Goal: Book appointment/travel/reservation

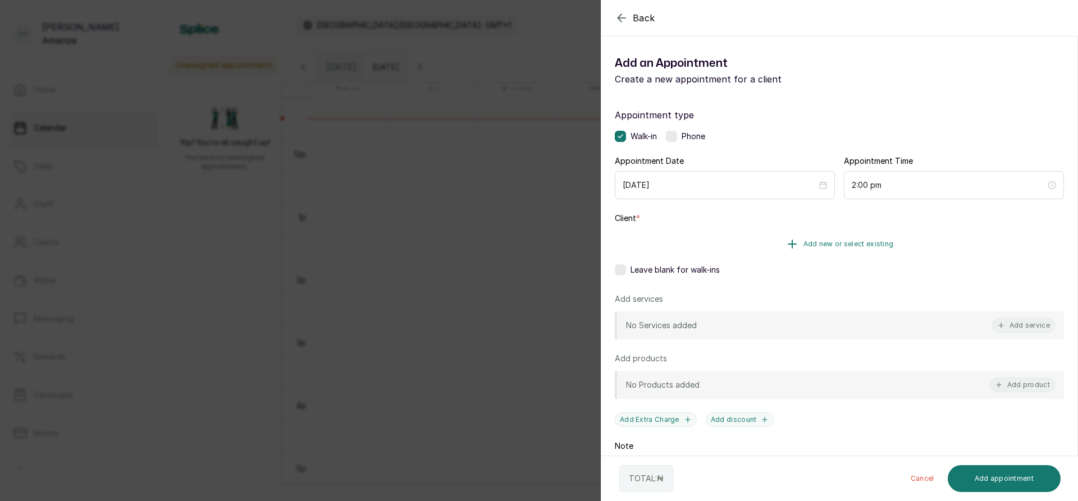
click at [843, 243] on span "Add new or select existing" at bounding box center [848, 244] width 90 height 9
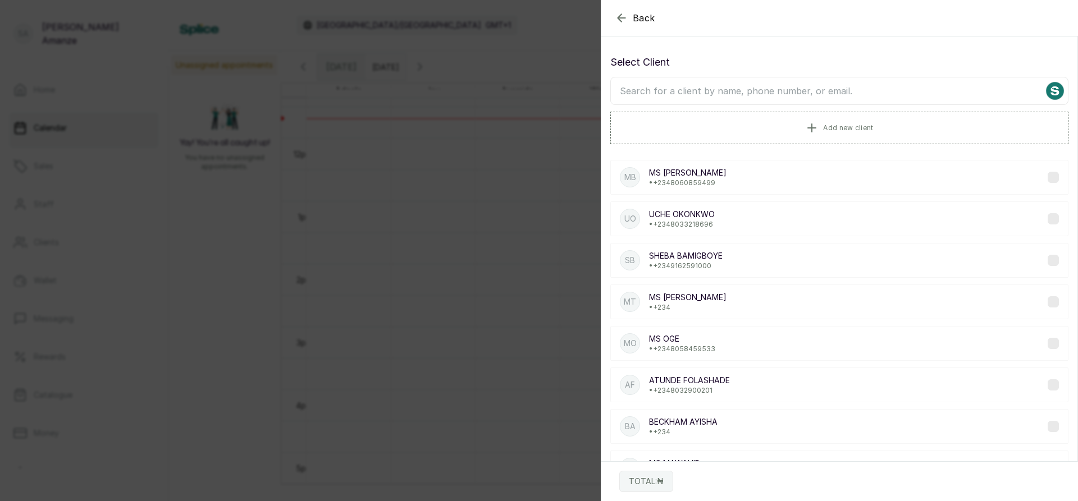
click at [716, 93] on input "text" at bounding box center [839, 91] width 458 height 28
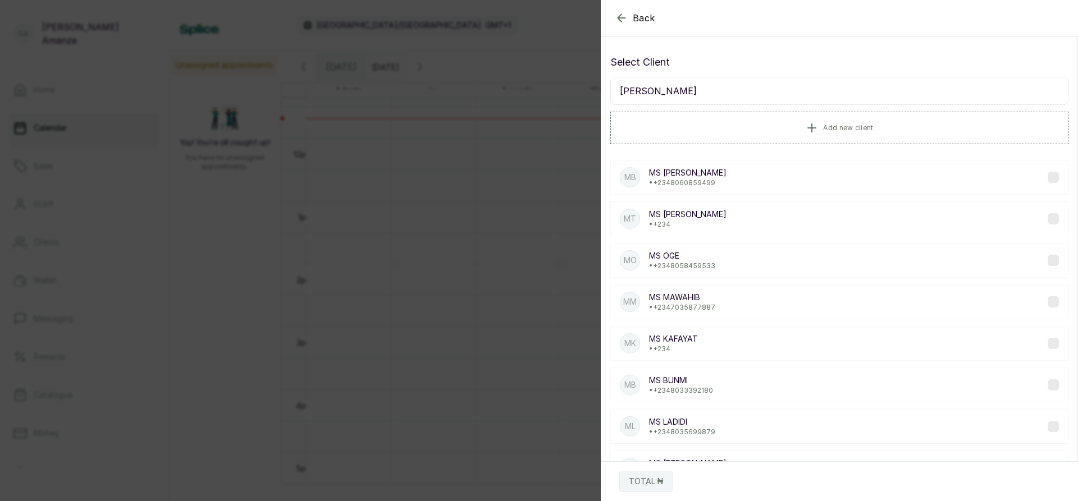
type input "MS [PERSON_NAME]"
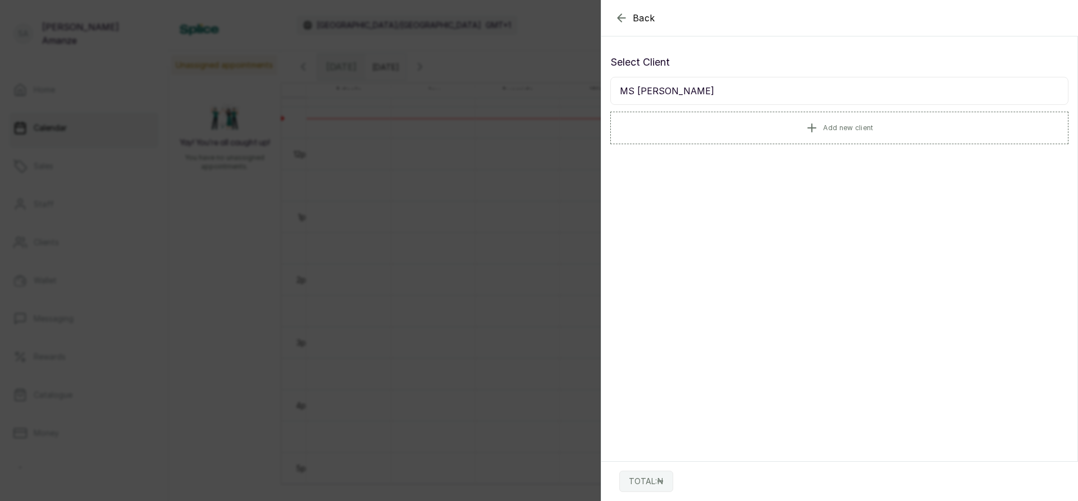
drag, startPoint x: 618, startPoint y: 86, endPoint x: 672, endPoint y: 89, distance: 54.6
click at [672, 89] on input "MS [PERSON_NAME]" at bounding box center [839, 91] width 458 height 28
click at [823, 129] on span "Add new client" at bounding box center [848, 127] width 50 height 9
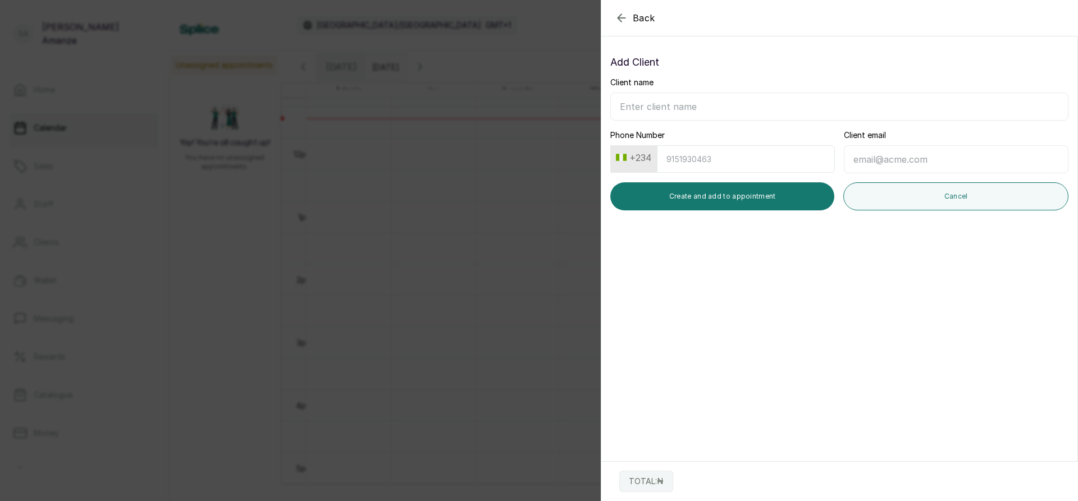
click at [721, 111] on input "Client name" at bounding box center [839, 107] width 458 height 28
paste input "MS [PERSON_NAME]"
type input "MS [PERSON_NAME]"
click at [709, 164] on input "Phone Number" at bounding box center [746, 159] width 178 height 28
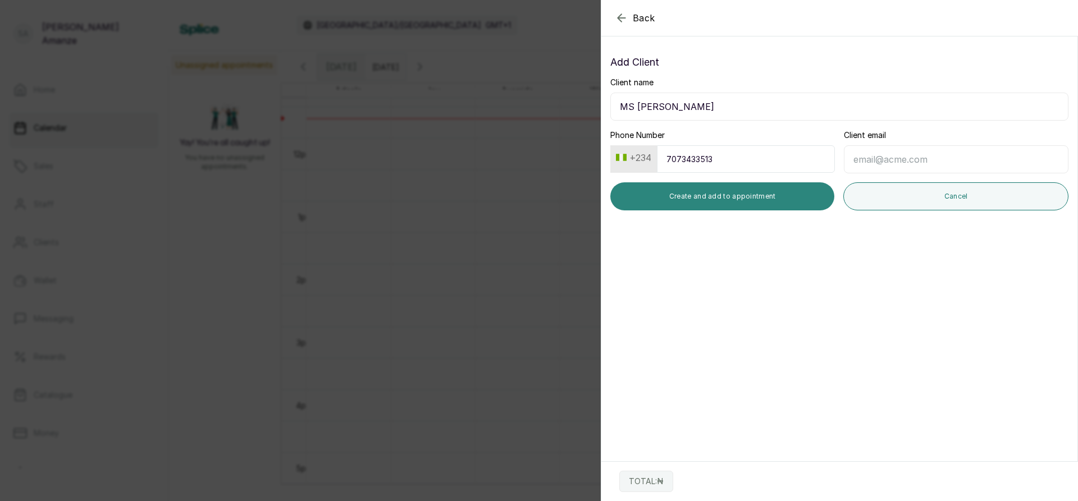
type input "7073433513"
click at [687, 200] on button "Create and add to appointment" at bounding box center [722, 196] width 224 height 28
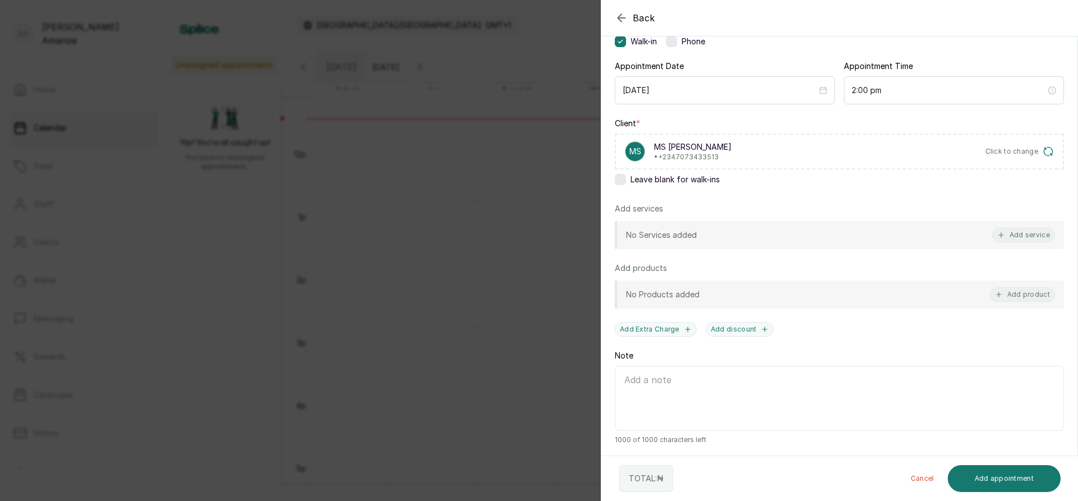
scroll to position [97, 0]
click at [1018, 231] on button "Add service" at bounding box center [1023, 233] width 63 height 15
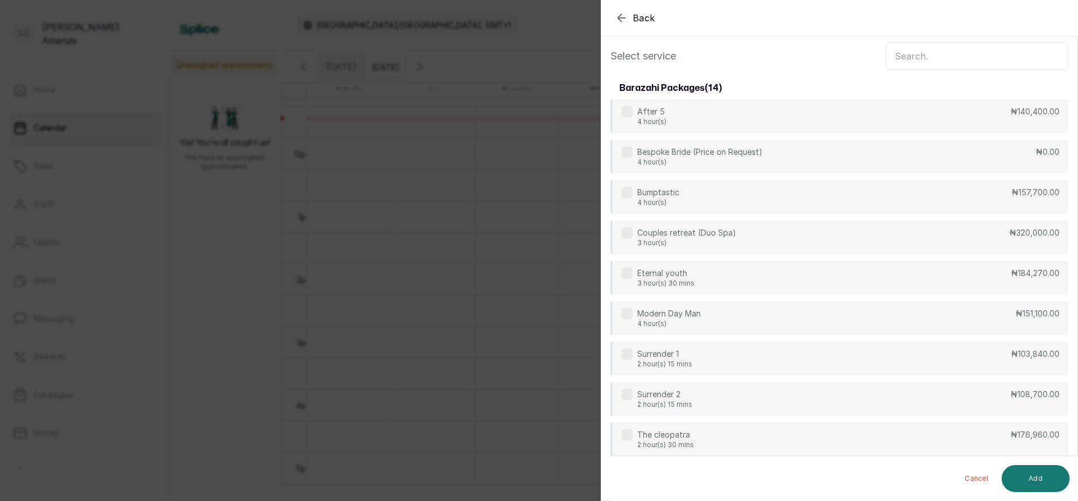
scroll to position [0, 0]
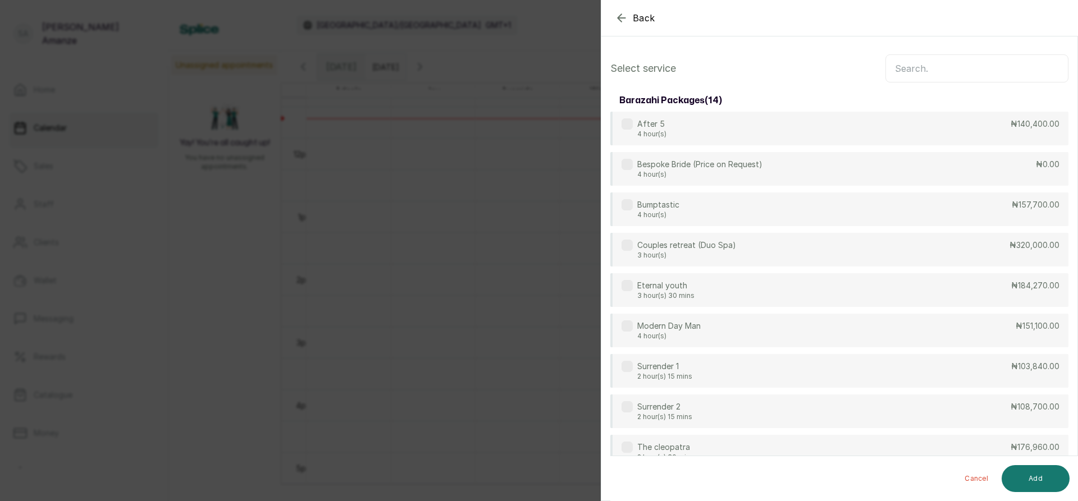
click at [955, 67] on input "text" at bounding box center [976, 68] width 183 height 28
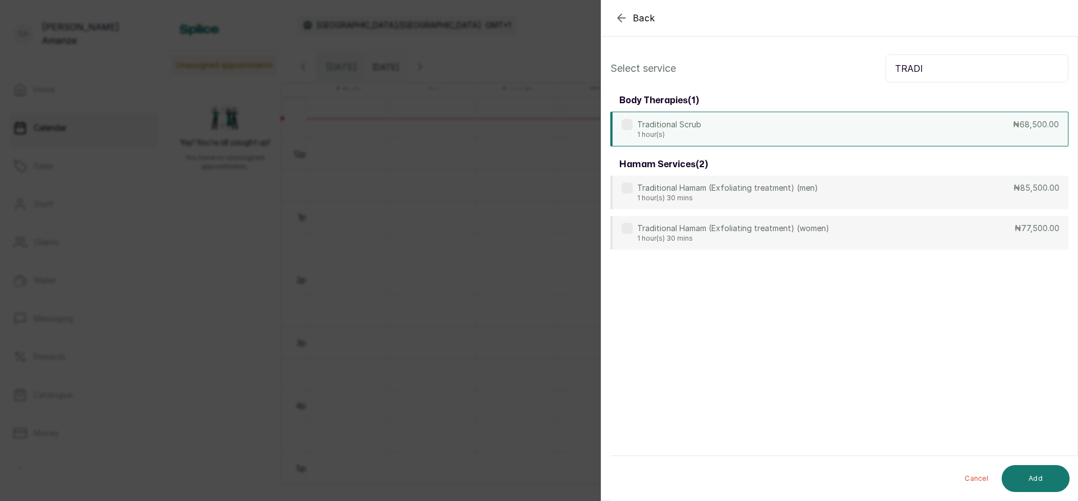
type input "TRADI"
click at [966, 125] on div "Traditional Scrub 1 hour(s) ₦68,500.00" at bounding box center [839, 129] width 458 height 35
click at [1031, 472] on button "Add" at bounding box center [1035, 478] width 68 height 27
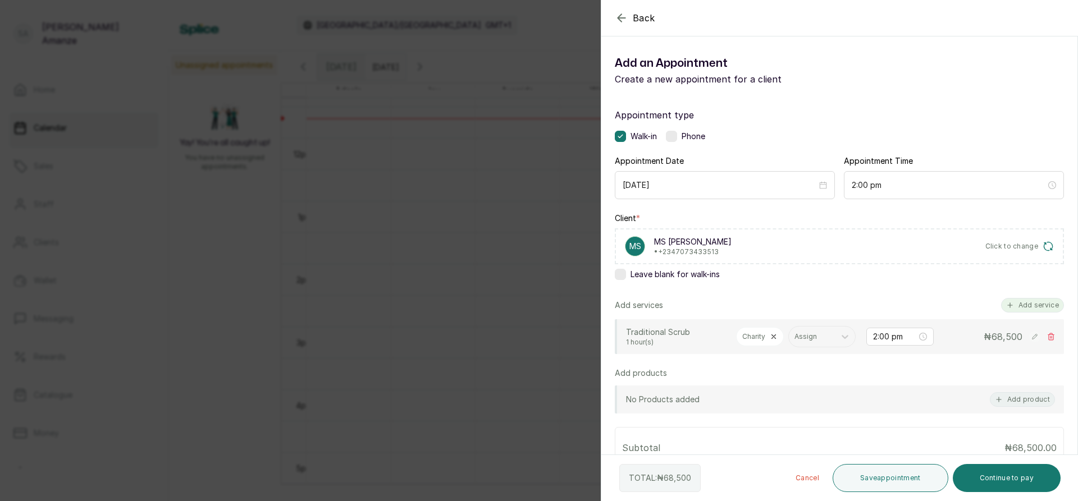
click at [1031, 308] on button "Add service" at bounding box center [1032, 305] width 63 height 15
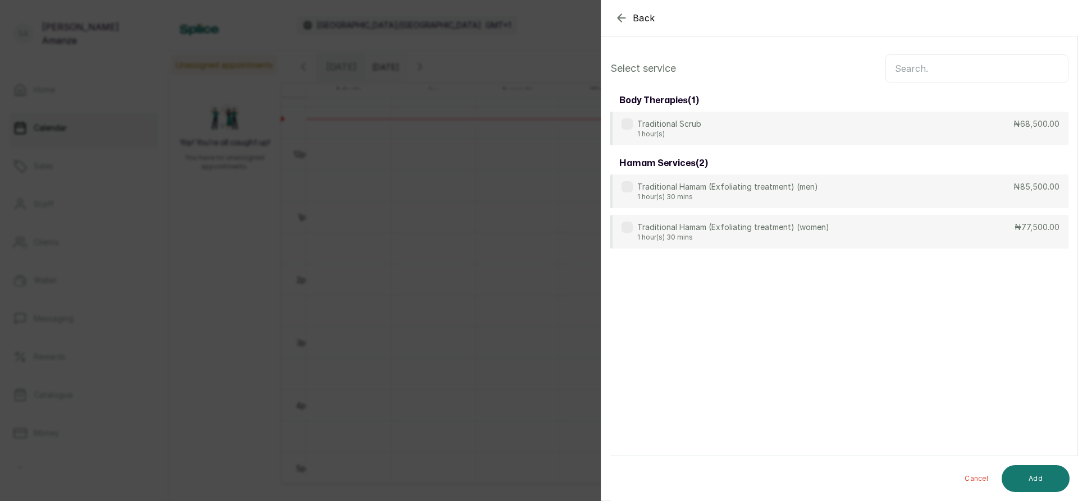
click at [952, 62] on input "text" at bounding box center [976, 68] width 183 height 28
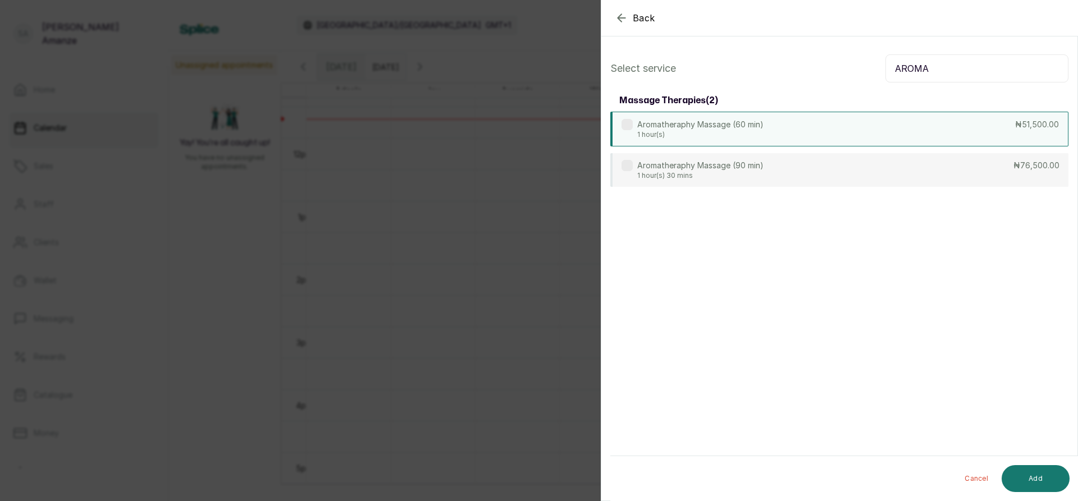
type input "AROMA"
click at [915, 134] on div "Aromatheraphy Massage (60 min) 1 hour(s) ₦51,500.00" at bounding box center [839, 129] width 458 height 35
click at [1028, 474] on button "Add" at bounding box center [1035, 478] width 68 height 27
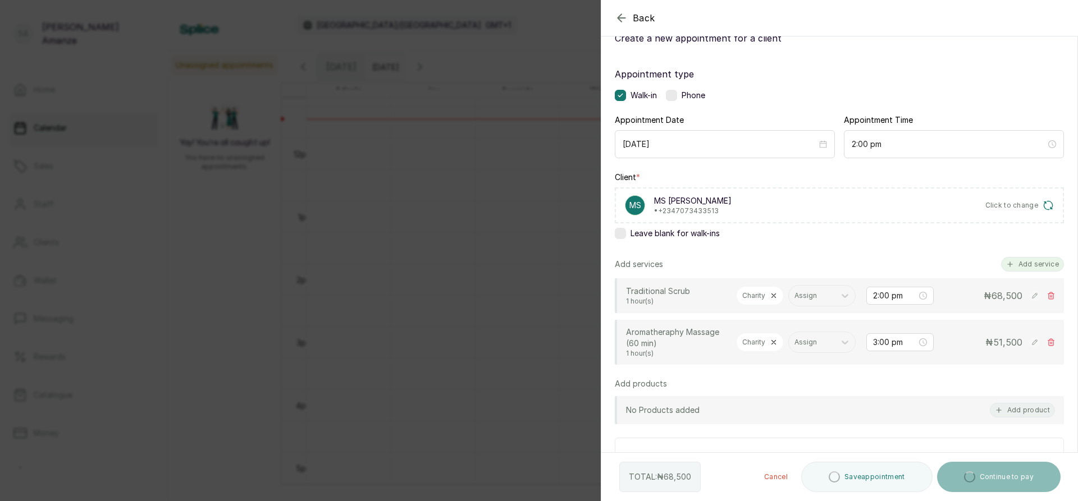
scroll to position [56, 0]
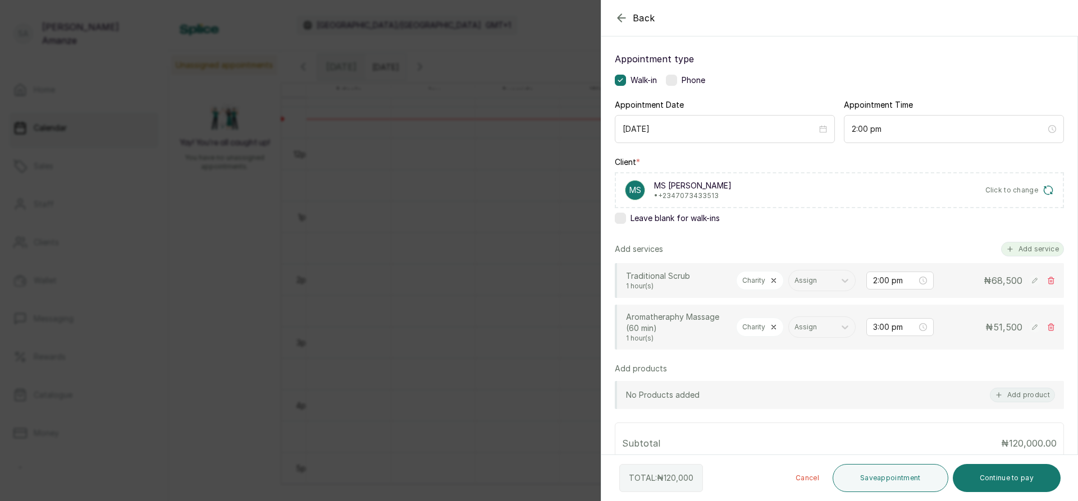
click at [1015, 245] on button "Add service" at bounding box center [1032, 249] width 63 height 15
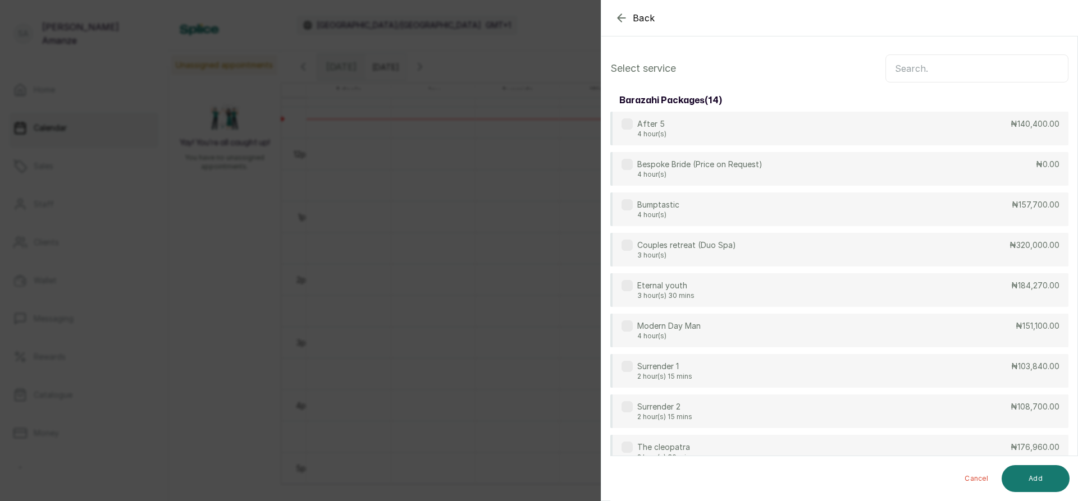
click at [937, 72] on input "text" at bounding box center [976, 68] width 183 height 28
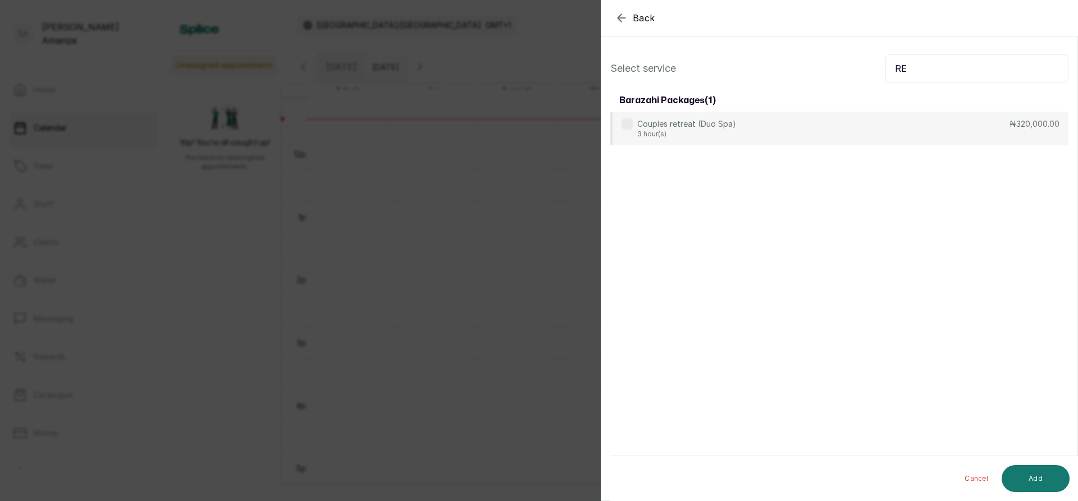
type input "R"
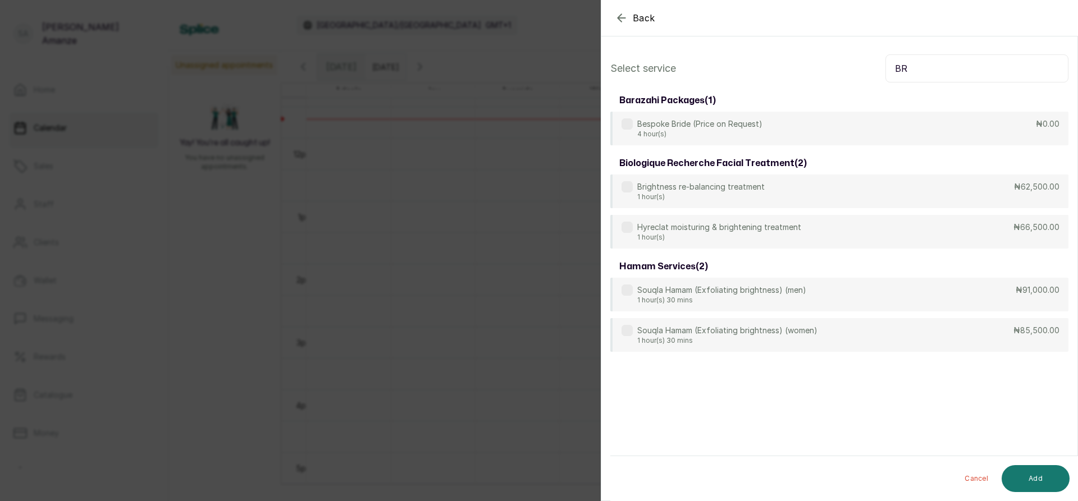
type input "B"
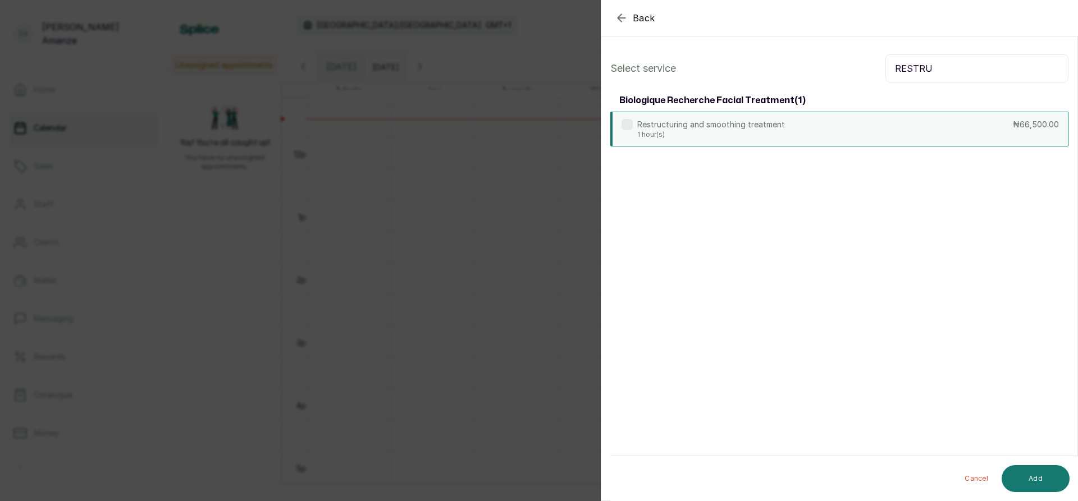
type input "RESTRU"
click at [929, 134] on div "Restructuring and smoothing treatment 1 hour(s) ₦66,500.00" at bounding box center [839, 129] width 458 height 35
click at [1028, 482] on button "Add" at bounding box center [1035, 478] width 68 height 27
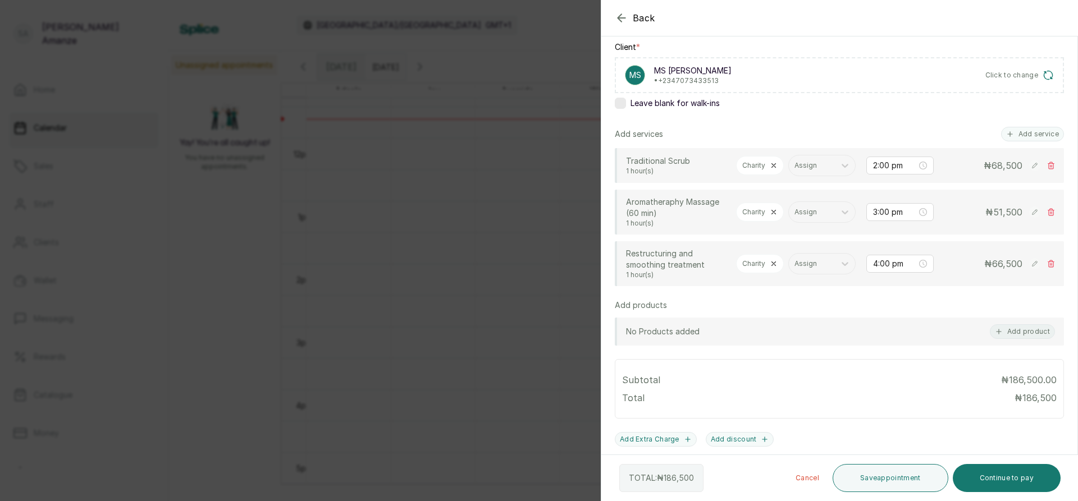
scroll to position [166, 0]
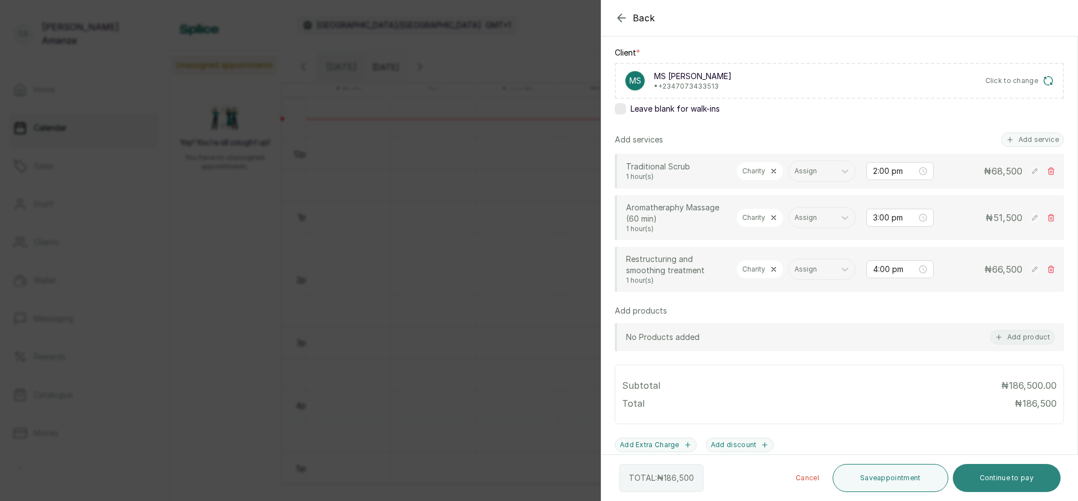
click at [987, 473] on button "Continue to pay" at bounding box center [1007, 478] width 108 height 28
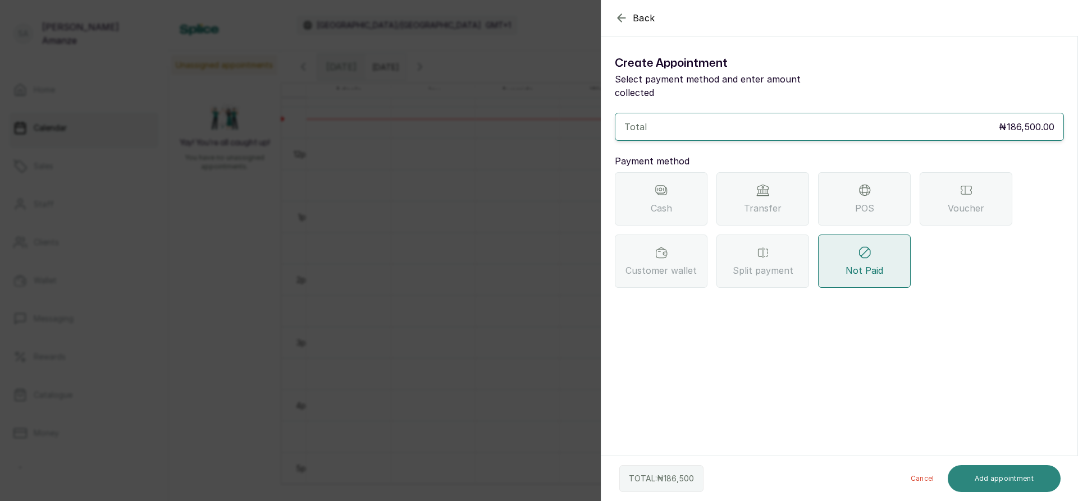
scroll to position [0, 0]
click at [771, 202] on span "Transfer" at bounding box center [763, 208] width 38 height 13
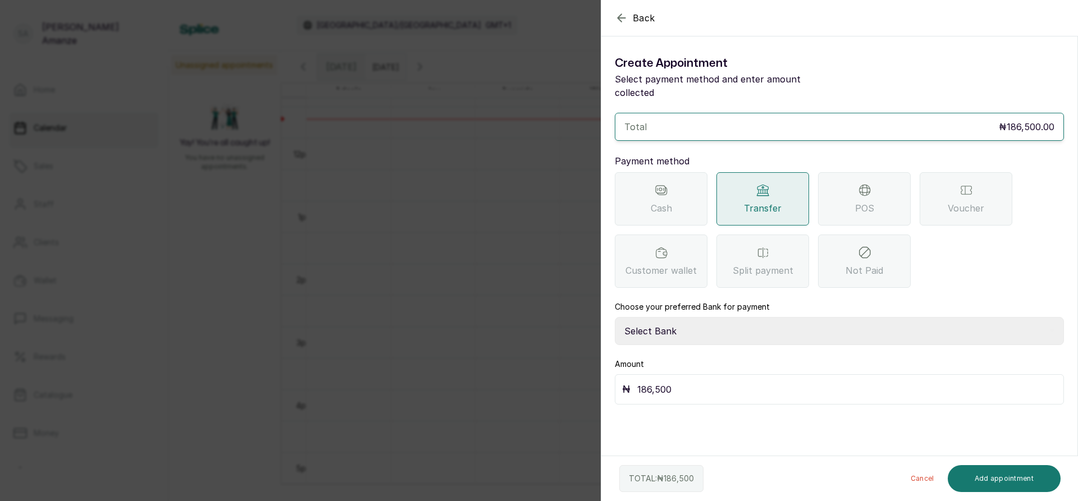
click at [735, 317] on select "Select Bank BARAZAHI LIMITED Access Bank TRACTION/TR BARAZAHI Paystack-Titan Ba…" at bounding box center [839, 331] width 449 height 28
select select "3da602f6-cb5f-407a-81f6-dc86d0307638"
click at [615, 317] on select "Select Bank BARAZAHI LIMITED Access Bank TRACTION/TR BARAZAHI Paystack-Titan Ba…" at bounding box center [839, 331] width 449 height 28
click at [976, 477] on button "Add appointment" at bounding box center [1004, 478] width 113 height 27
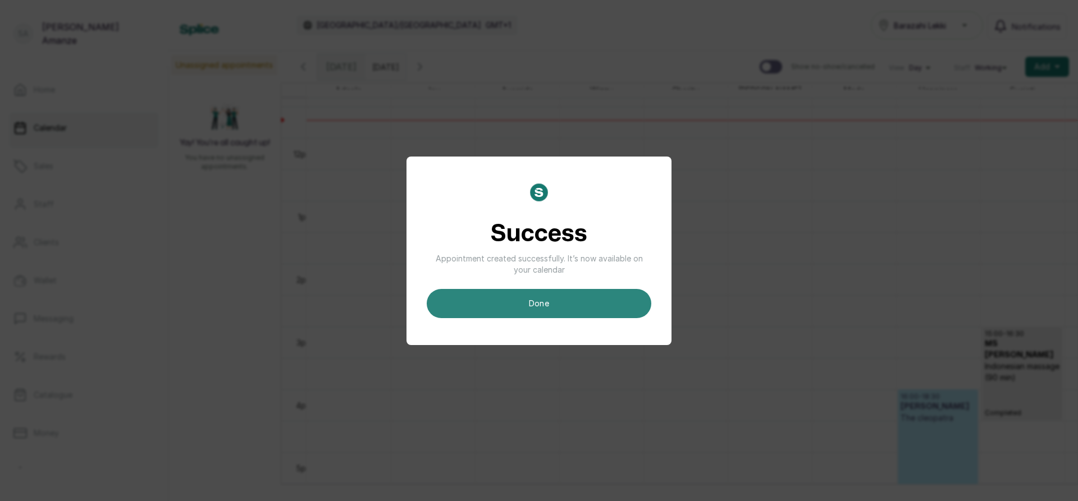
click at [614, 299] on button "done" at bounding box center [539, 303] width 225 height 29
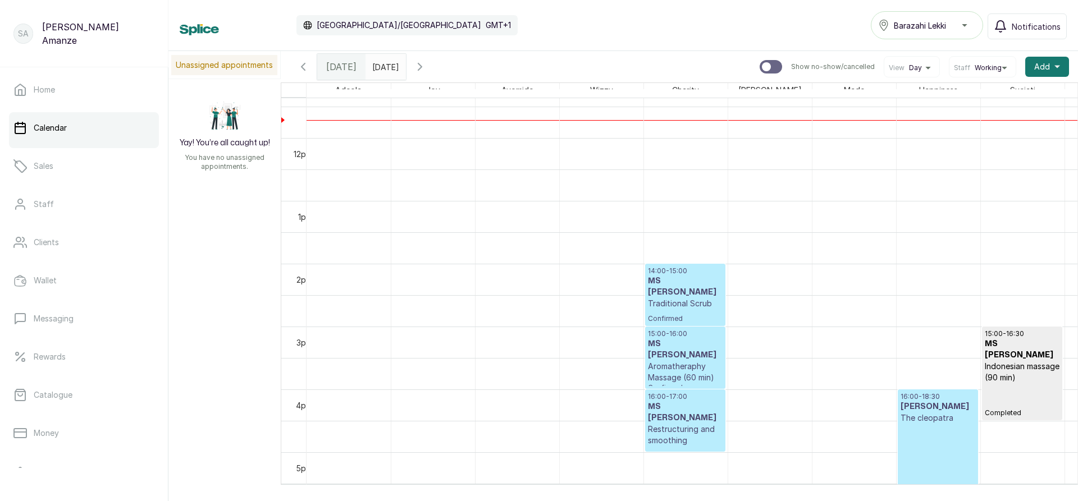
click at [655, 314] on div "14:00 - 15:00 MS [PERSON_NAME] Scrub Confirmed" at bounding box center [685, 295] width 75 height 57
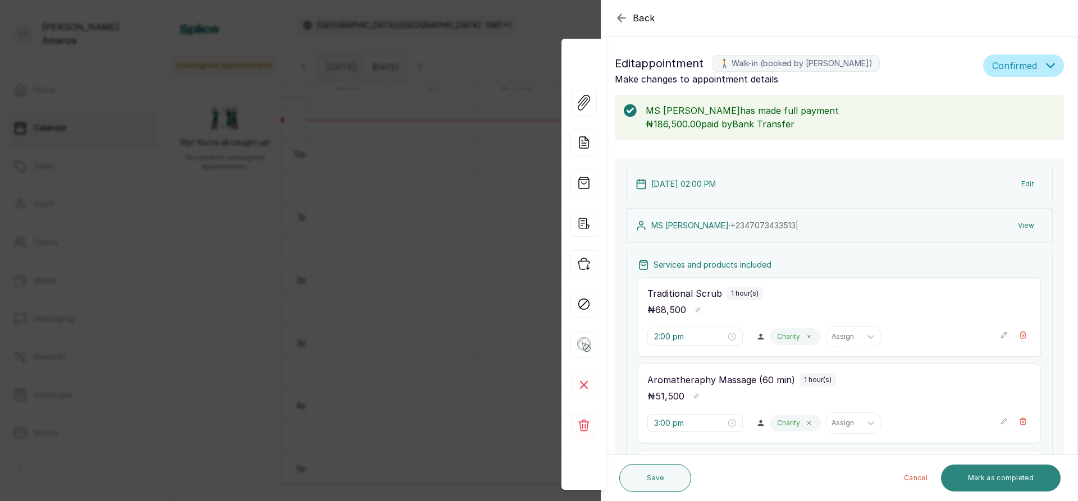
click at [978, 477] on button "Mark as completed" at bounding box center [1001, 478] width 120 height 27
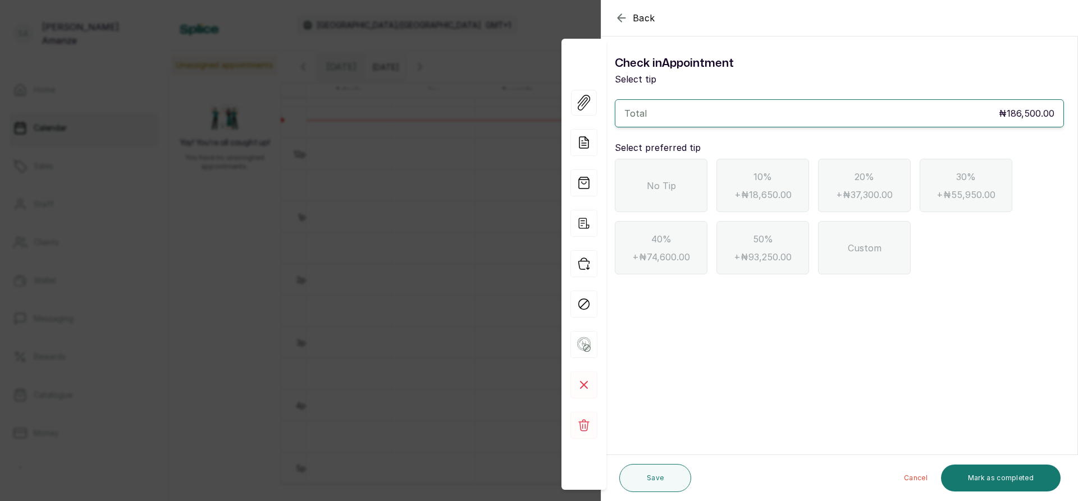
click at [646, 196] on div "No Tip" at bounding box center [661, 185] width 93 height 53
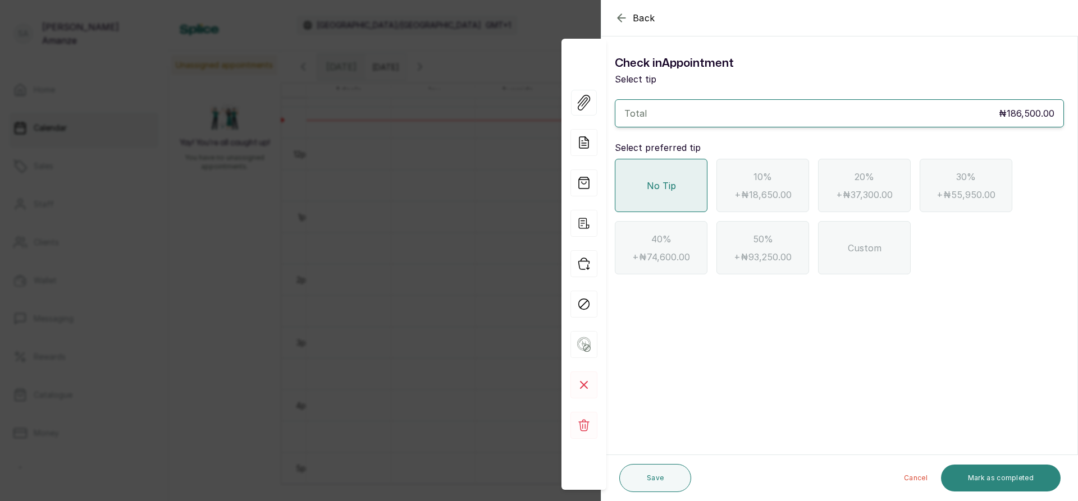
click at [984, 482] on button "Mark as completed" at bounding box center [1001, 478] width 120 height 27
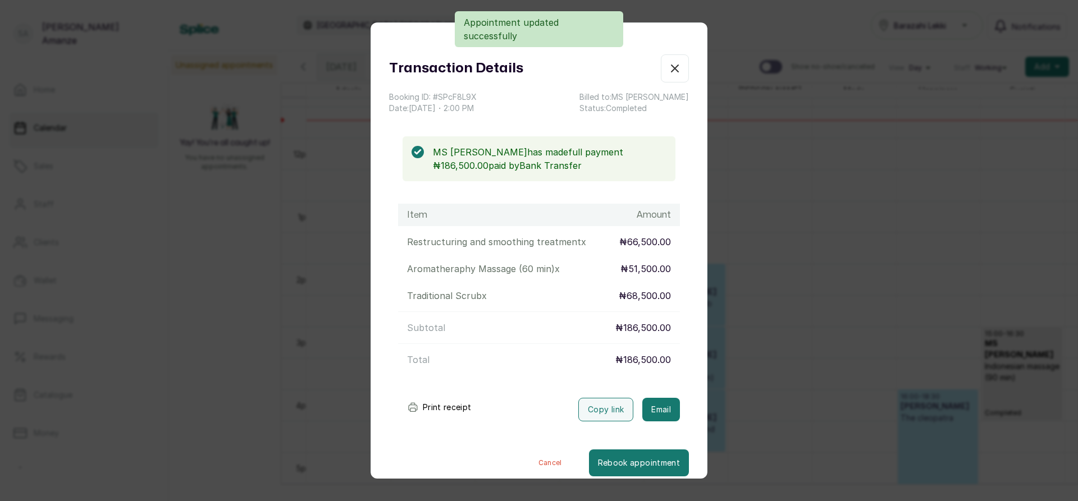
click at [661, 76] on button "Show no-show/cancelled" at bounding box center [675, 68] width 28 height 28
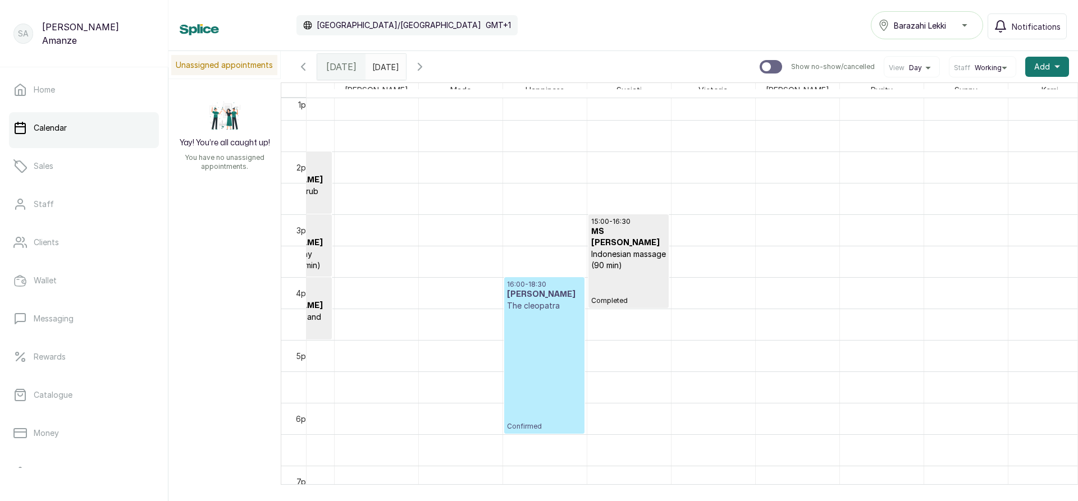
scroll to position [0, 415]
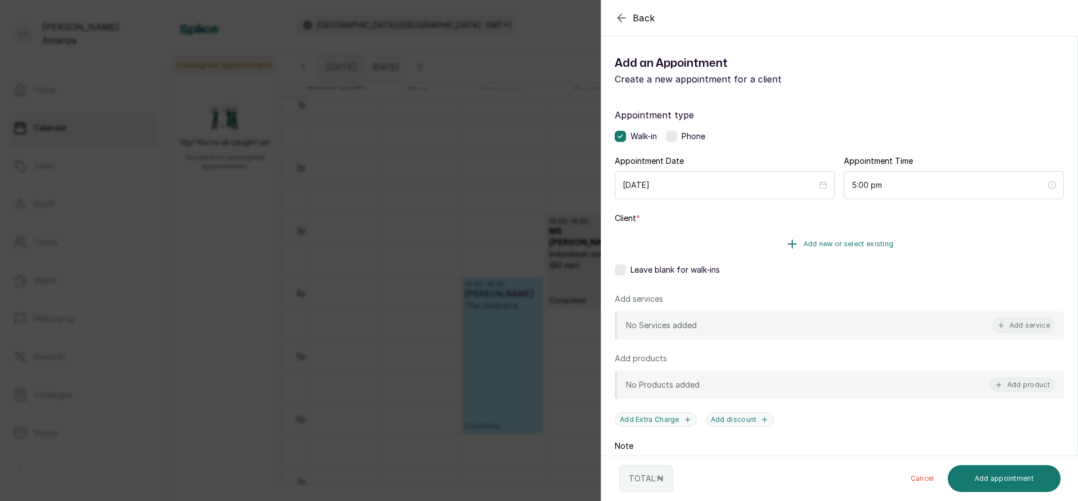
click at [870, 245] on span "Add new or select existing" at bounding box center [848, 244] width 90 height 9
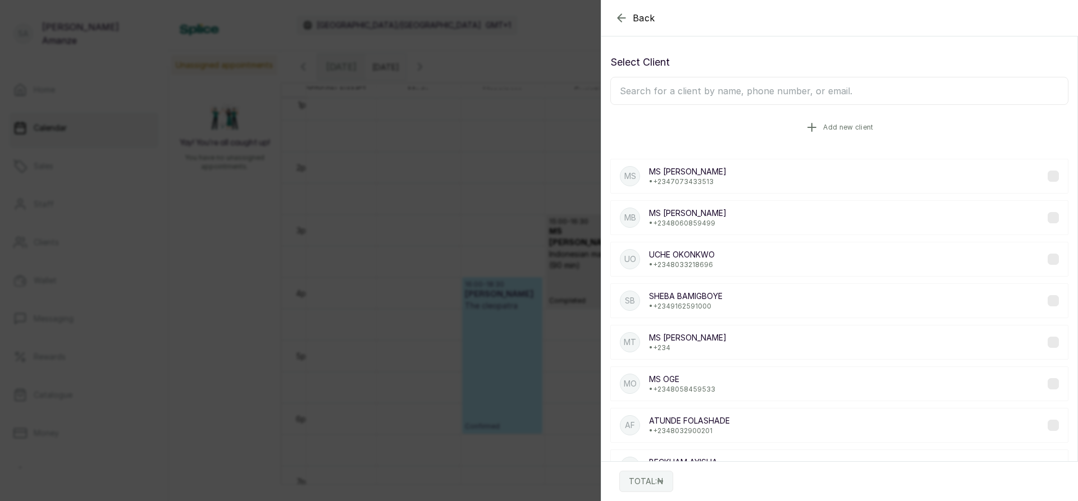
click at [851, 122] on button "Add new client" at bounding box center [839, 127] width 458 height 31
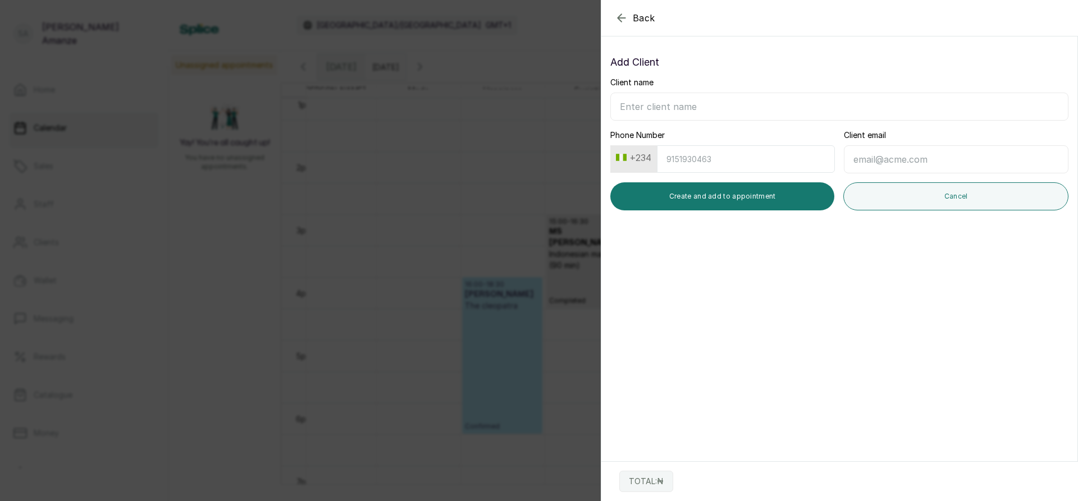
click at [748, 94] on input "Client name" at bounding box center [839, 107] width 458 height 28
click at [752, 99] on input "Client name" at bounding box center [839, 107] width 458 height 28
type input "MR [PERSON_NAME]"
click at [765, 164] on input "Phone Number" at bounding box center [746, 159] width 178 height 28
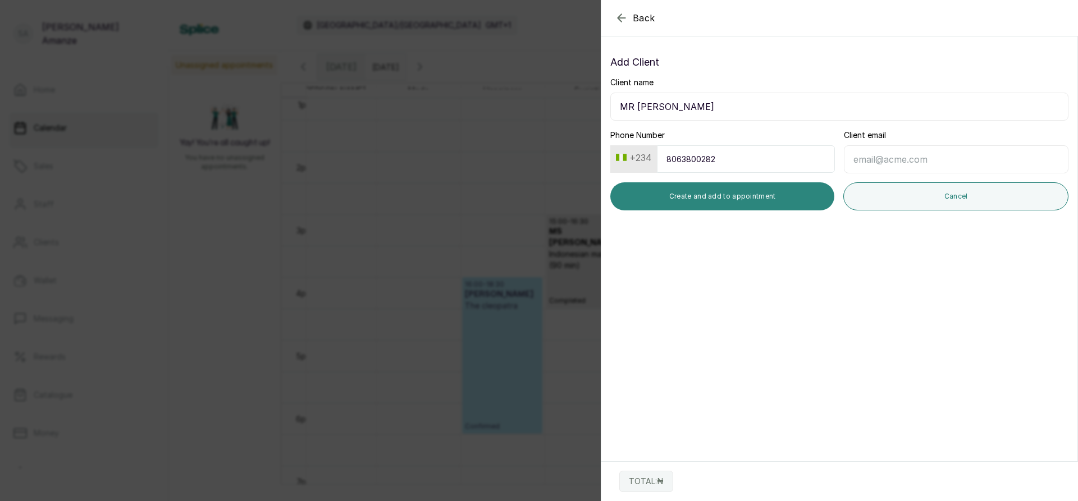
type input "8063800282"
click at [792, 194] on button "Create and add to appointment" at bounding box center [722, 196] width 224 height 28
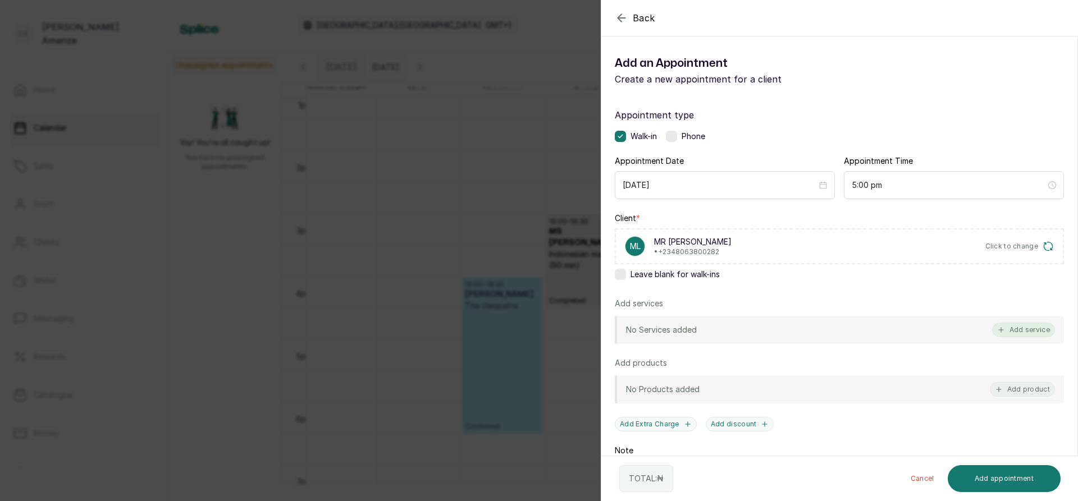
click at [1015, 330] on button "Add service" at bounding box center [1023, 330] width 63 height 15
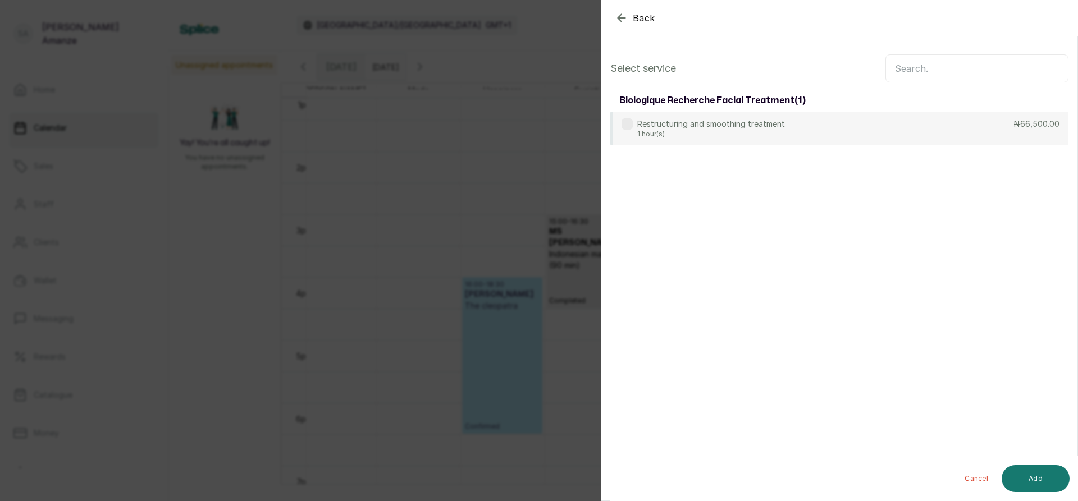
click at [934, 71] on input "text" at bounding box center [976, 68] width 183 height 28
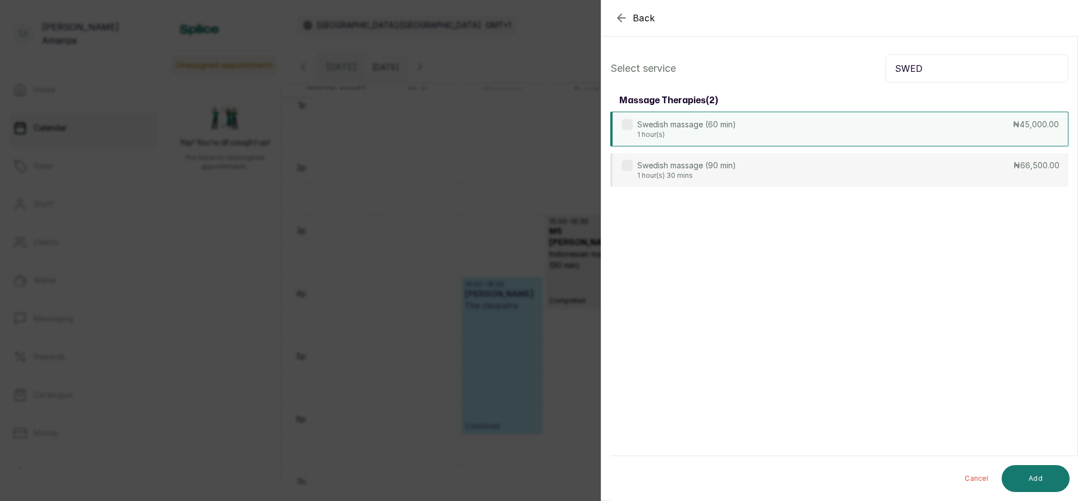
click at [939, 122] on div "Swedish massage (60 min) 1 hour(s) ₦45,000.00" at bounding box center [839, 129] width 458 height 35
drag, startPoint x: 890, startPoint y: 67, endPoint x: 930, endPoint y: 67, distance: 39.9
click at [930, 67] on input "SWED" at bounding box center [976, 68] width 183 height 28
type input "INDO"
click at [926, 113] on div "Indonesian massage (60 min) 1 hour(s) ₦51,000.00" at bounding box center [839, 129] width 458 height 35
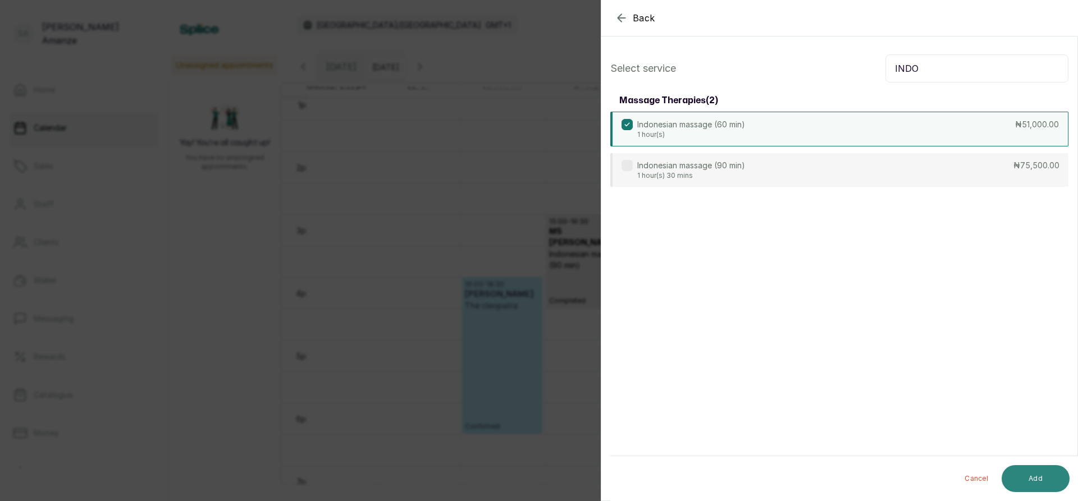
click at [1040, 481] on button "Add" at bounding box center [1035, 478] width 68 height 27
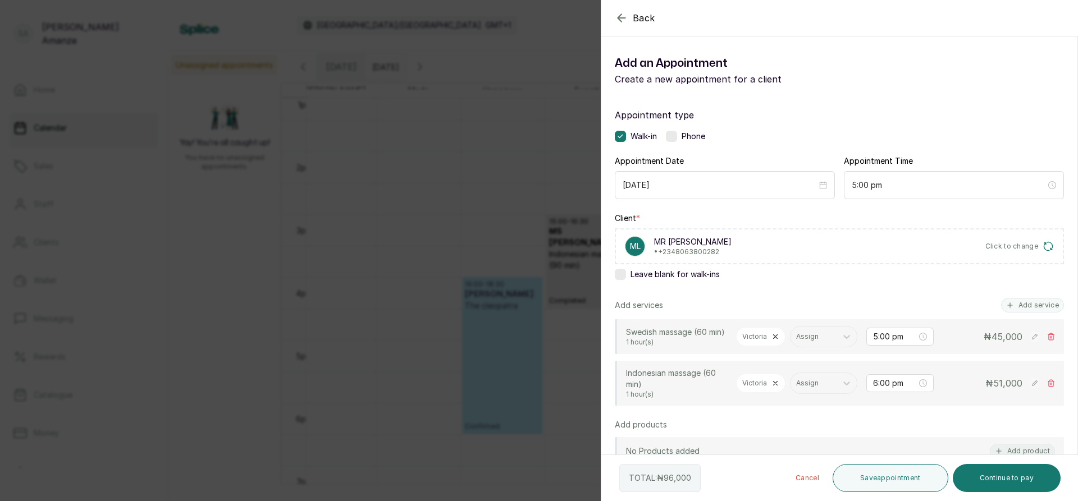
scroll to position [56, 0]
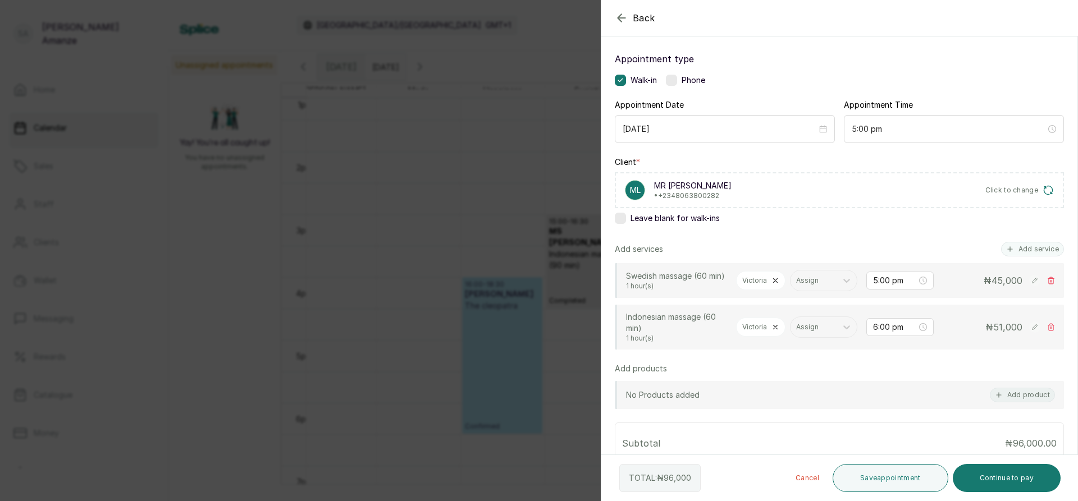
click at [1047, 285] on icon at bounding box center [1051, 281] width 8 height 8
type input "6:00 pm"
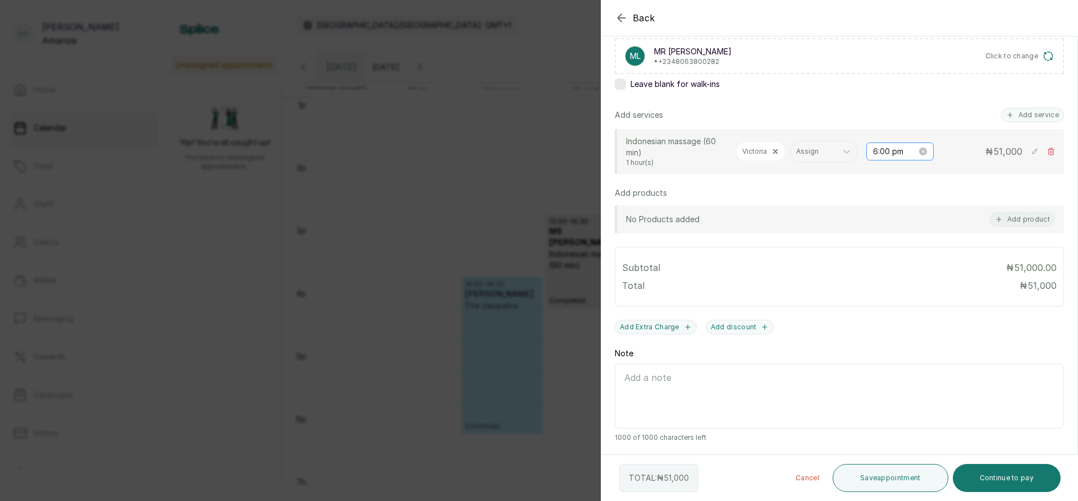
scroll to position [204, 0]
click at [919, 148] on icon "close-circle" at bounding box center [923, 152] width 8 height 8
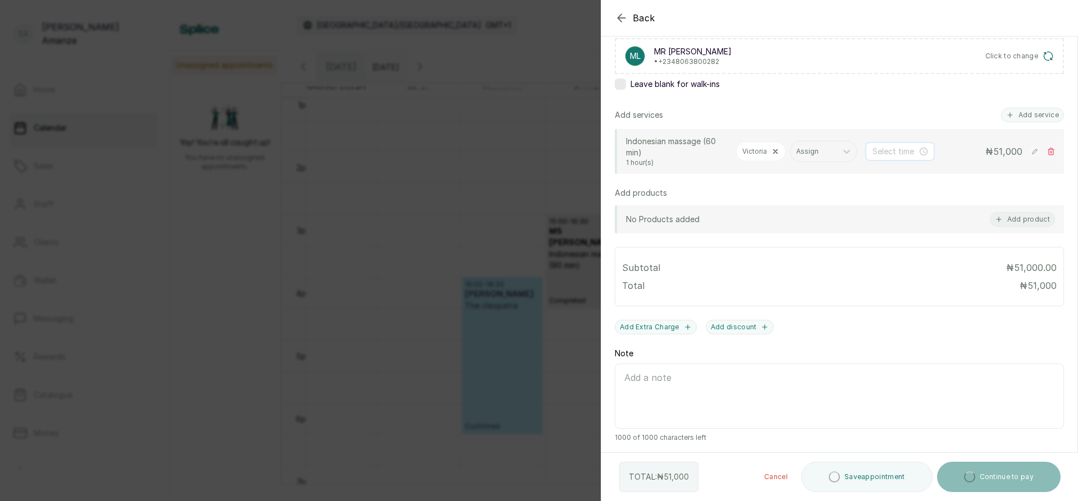
click at [882, 147] on input at bounding box center [894, 151] width 45 height 12
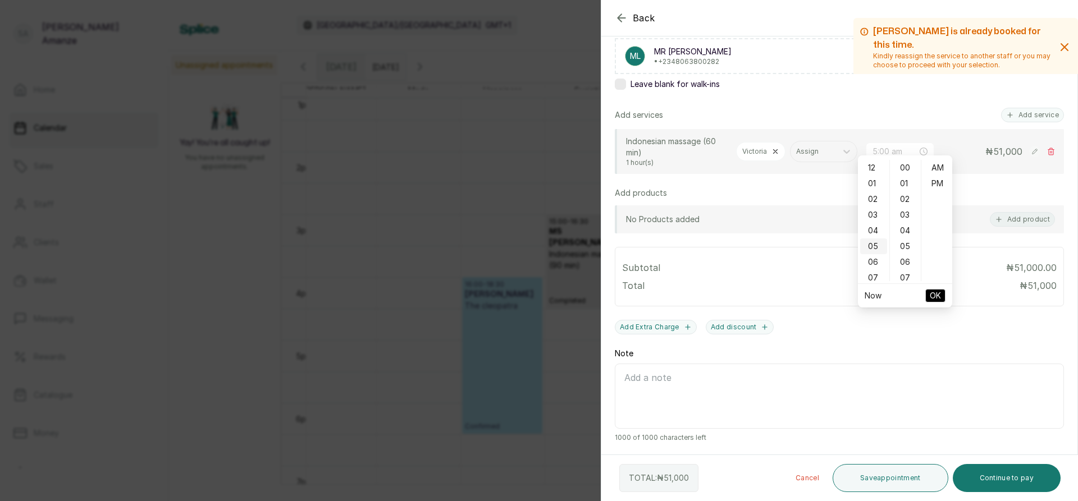
click at [872, 243] on div "05" at bounding box center [873, 247] width 27 height 16
type input "5:00 pm"
click at [931, 180] on div "PM" at bounding box center [936, 184] width 27 height 16
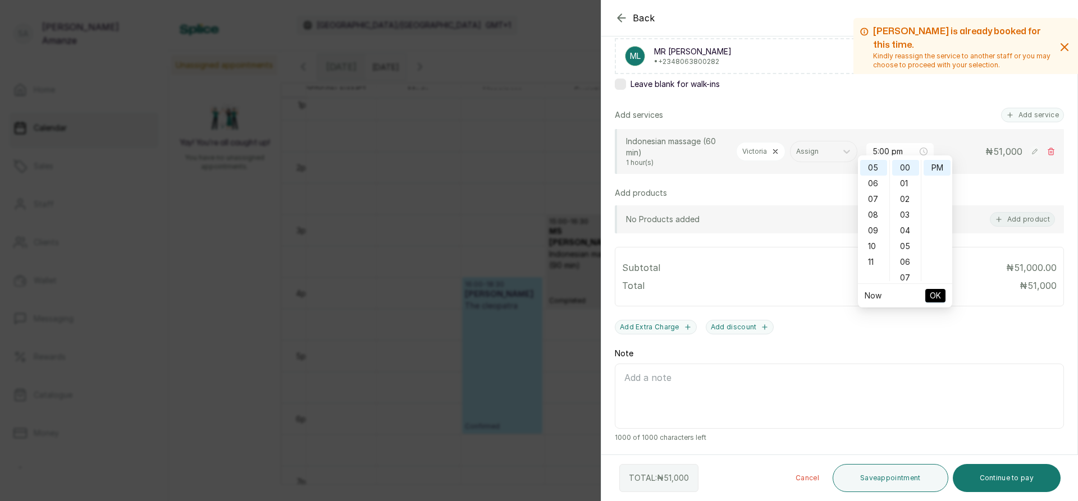
click at [935, 292] on span "OK" at bounding box center [935, 295] width 11 height 21
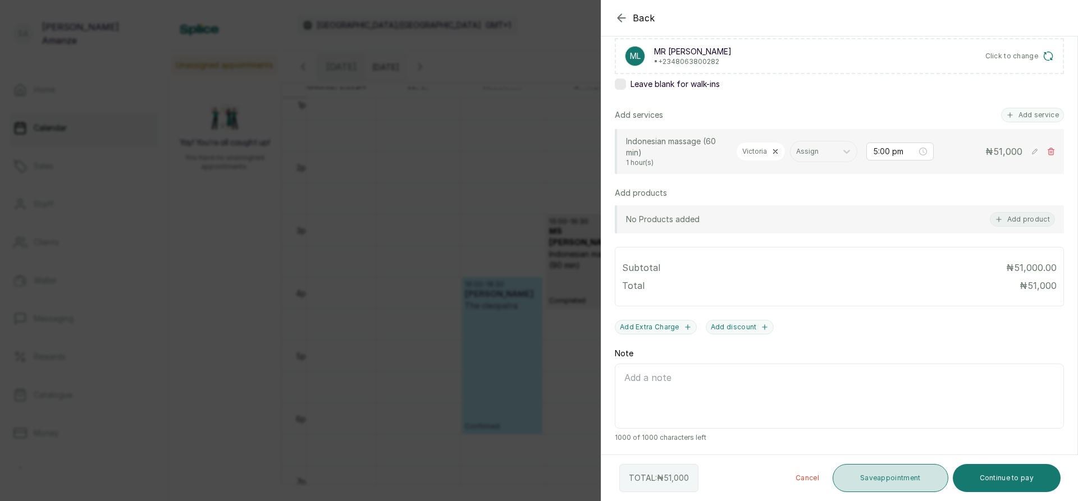
click at [880, 478] on button "Save appointment" at bounding box center [890, 478] width 116 height 28
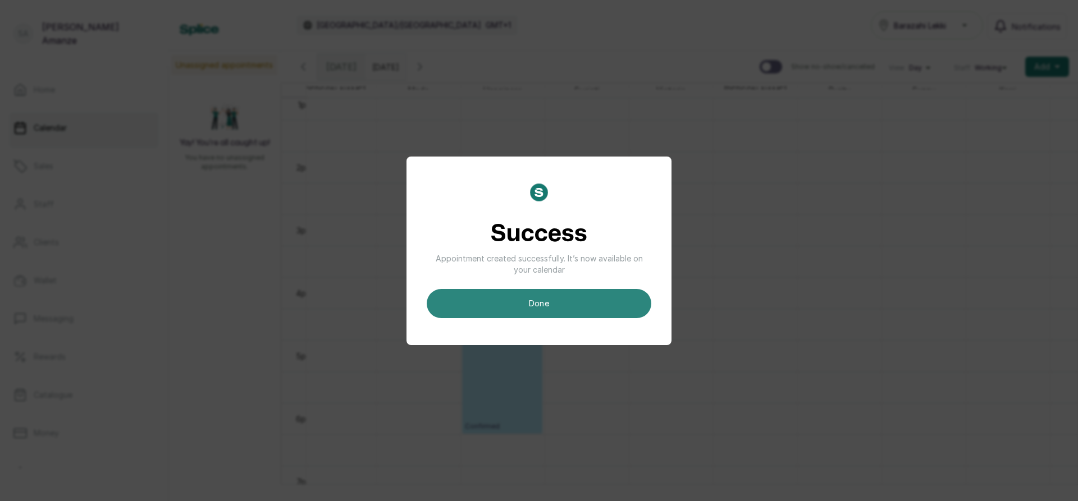
click at [591, 311] on button "done" at bounding box center [539, 303] width 225 height 29
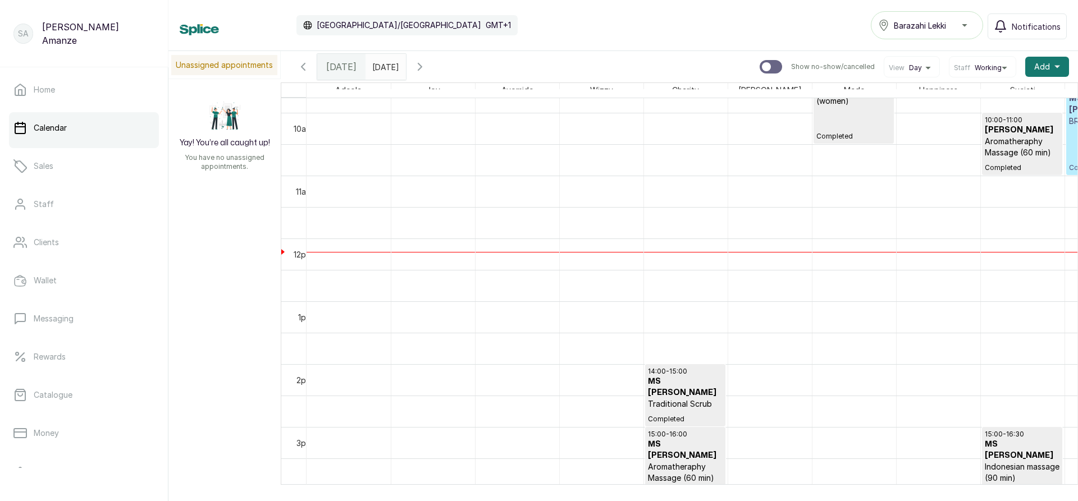
scroll to position [546, 0]
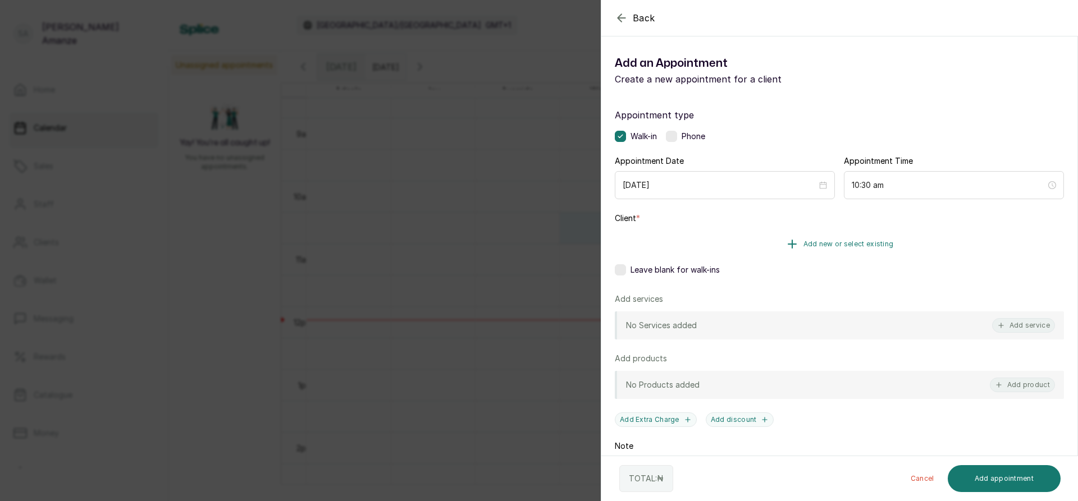
click at [852, 240] on span "Add new or select existing" at bounding box center [848, 244] width 90 height 9
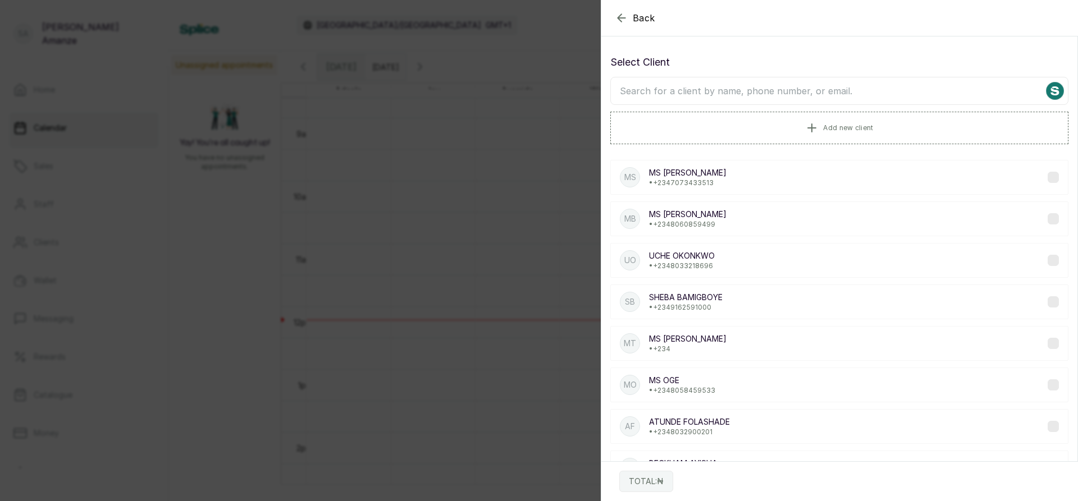
click at [769, 94] on input "text" at bounding box center [839, 91] width 458 height 28
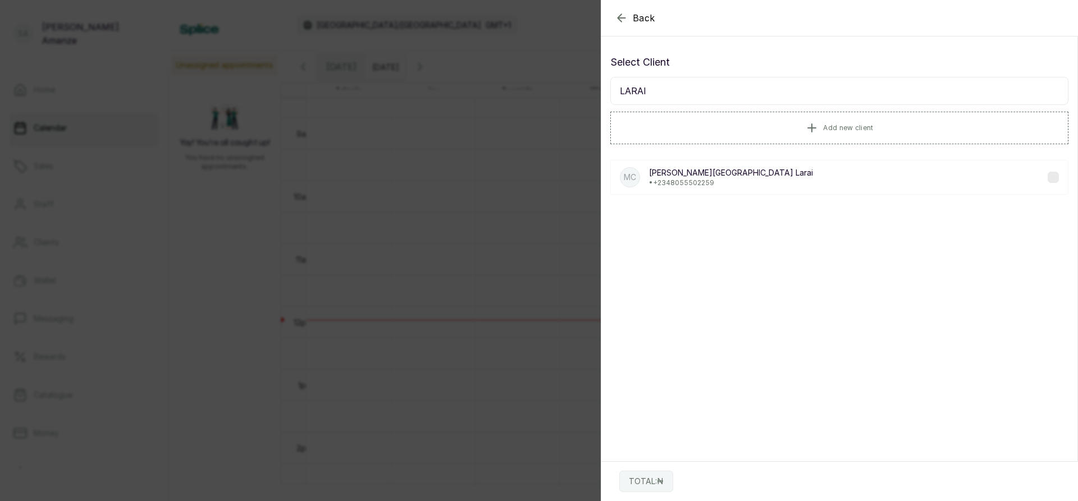
type input "LARAI"
click at [695, 179] on p "• [PHONE_NUMBER]" at bounding box center [731, 183] width 164 height 9
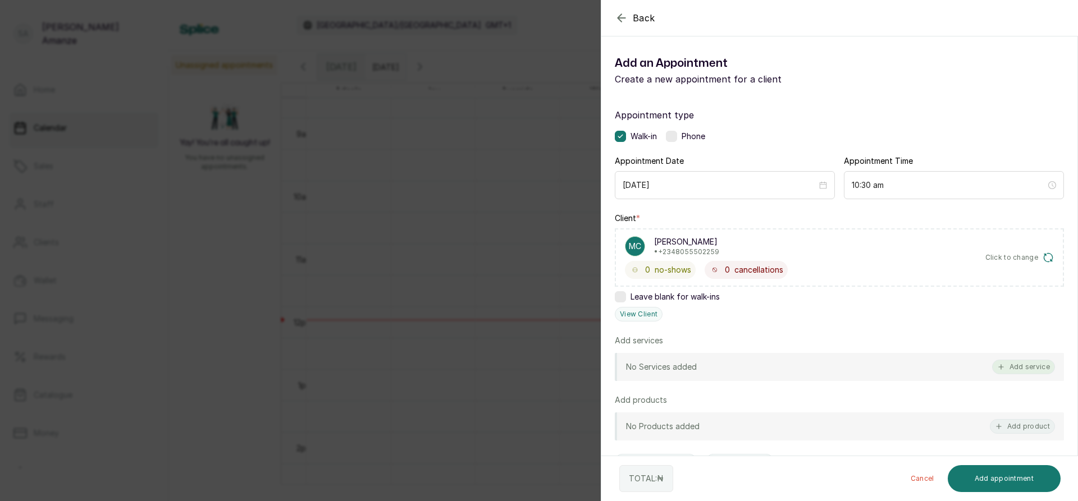
click at [1004, 362] on button "Add service" at bounding box center [1023, 367] width 63 height 15
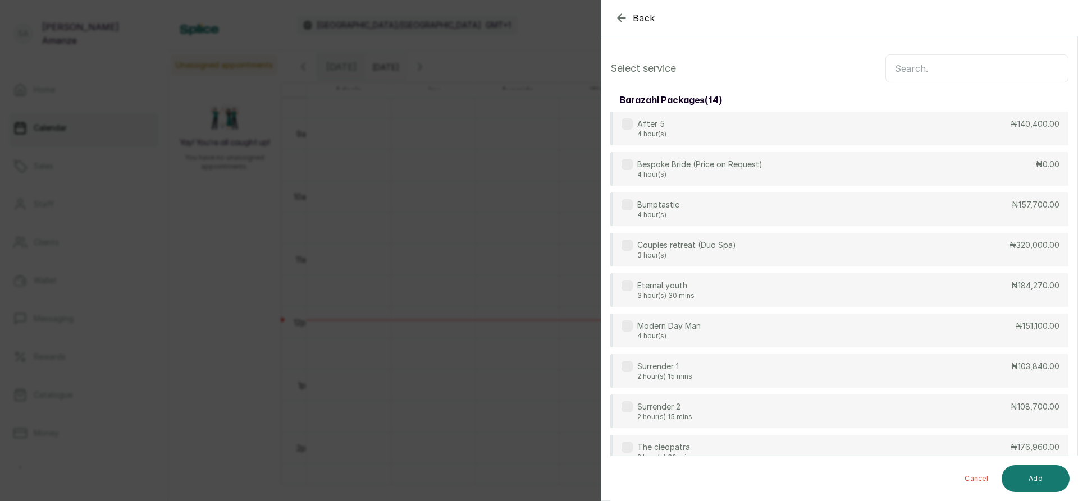
click at [912, 73] on input "text" at bounding box center [976, 68] width 183 height 28
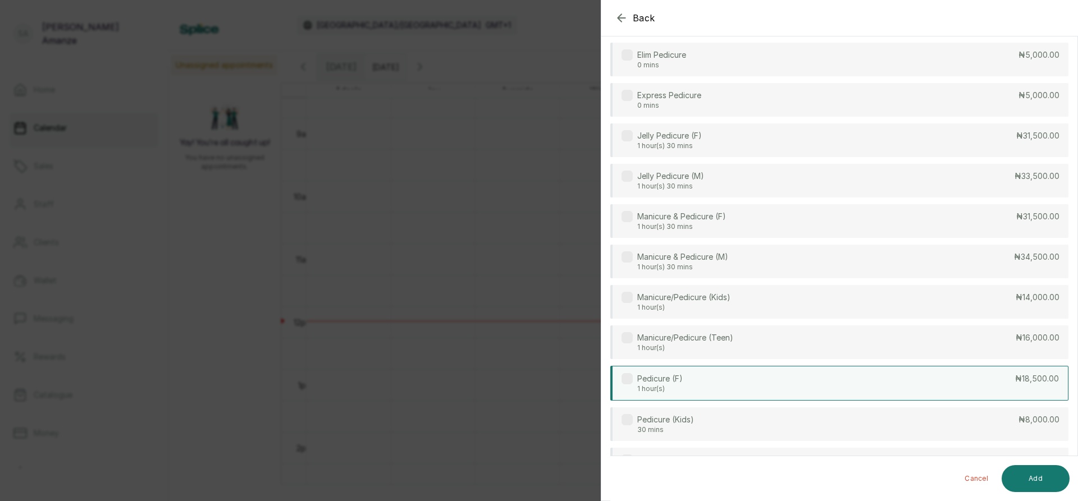
scroll to position [112, 0]
type input "PED"
drag, startPoint x: 889, startPoint y: 377, endPoint x: 873, endPoint y: 364, distance: 21.1
click at [889, 378] on div "Pedicure (F) 1 hour(s) ₦18,500.00" at bounding box center [839, 380] width 458 height 35
click at [1051, 469] on button "Add" at bounding box center [1035, 478] width 68 height 27
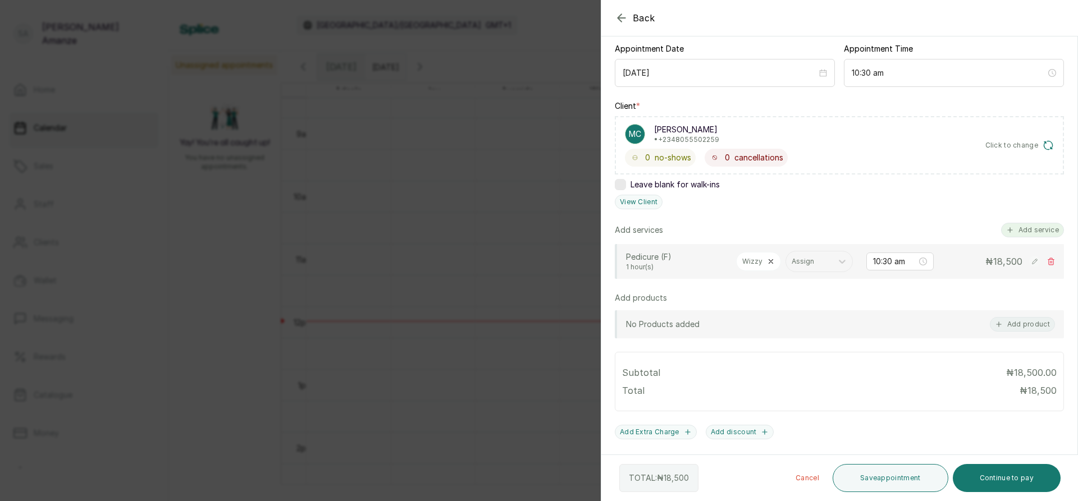
click at [1023, 231] on button "Add service" at bounding box center [1032, 230] width 63 height 15
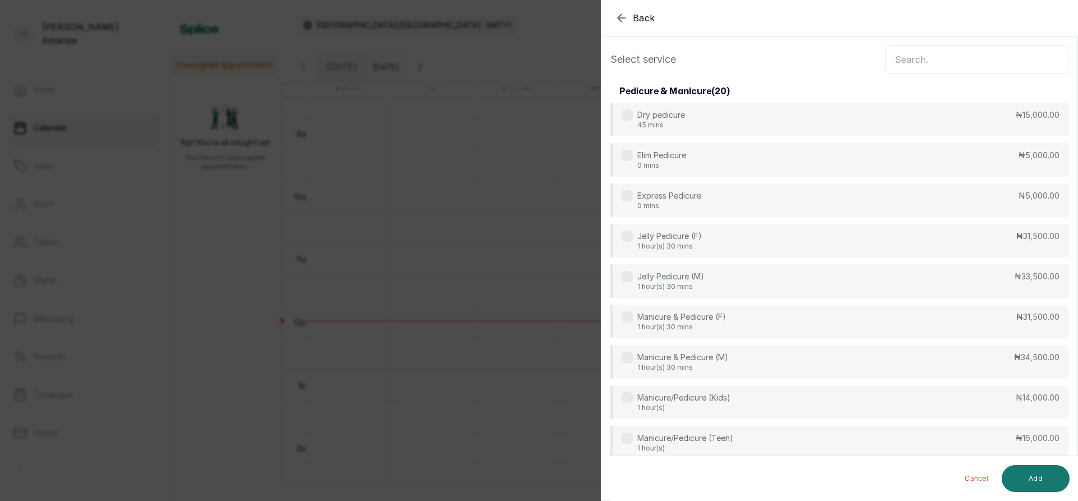
scroll to position [0, 0]
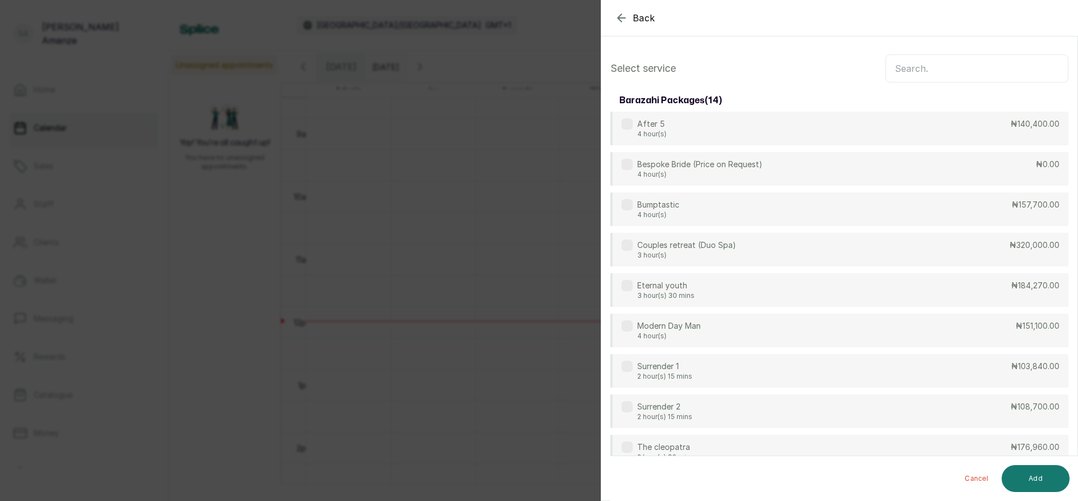
click at [922, 68] on input "text" at bounding box center [976, 68] width 183 height 28
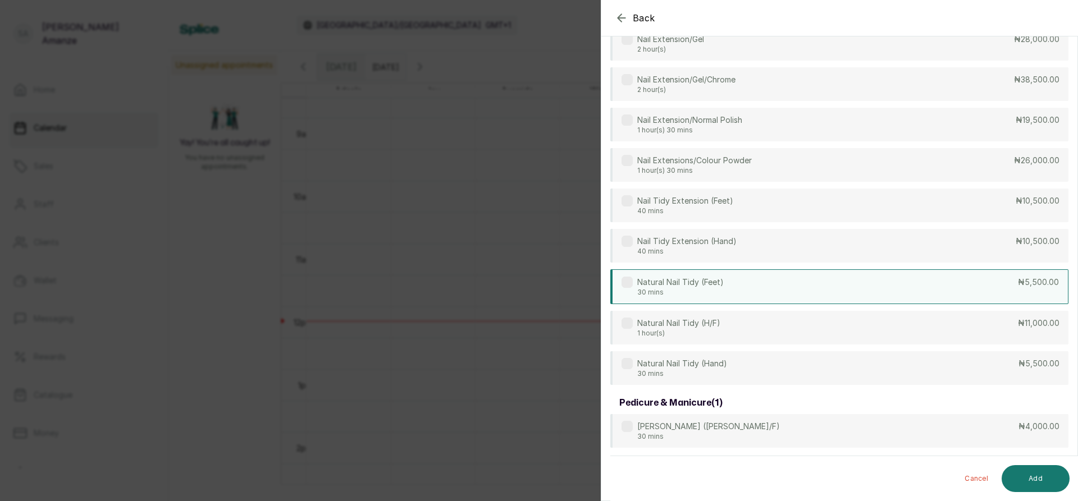
scroll to position [310, 0]
type input "NAIL"
click at [949, 286] on div "Natural Nail Tidy (Feet) 30 mins ₦5,500.00" at bounding box center [839, 285] width 458 height 35
click at [1045, 474] on button "Add" at bounding box center [1035, 478] width 68 height 27
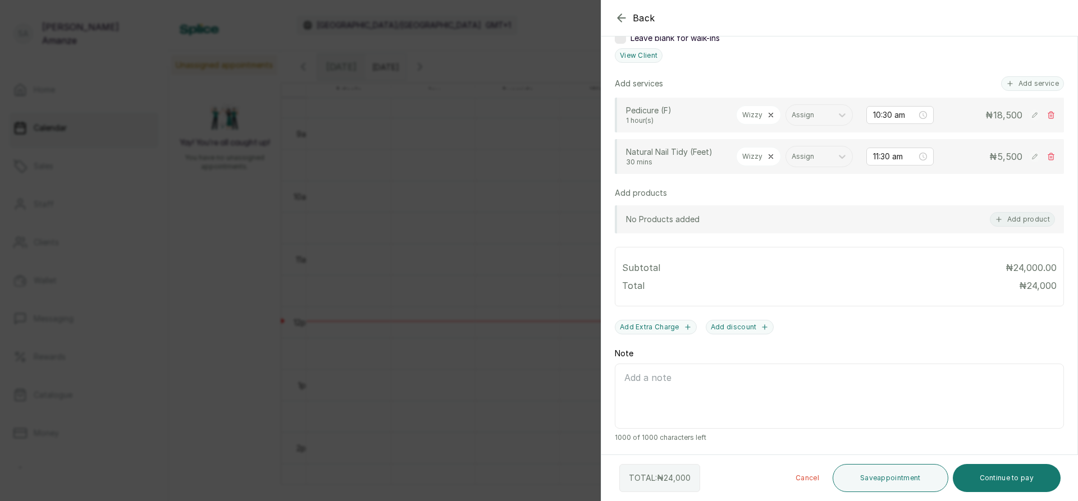
click at [1014, 38] on div at bounding box center [965, 46] width 225 height 56
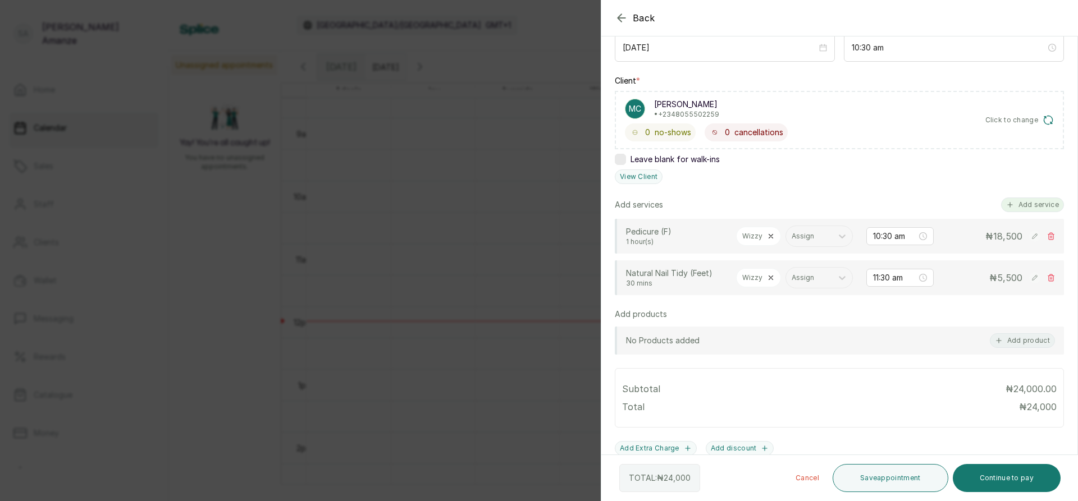
click at [1019, 201] on button "Add service" at bounding box center [1032, 205] width 63 height 15
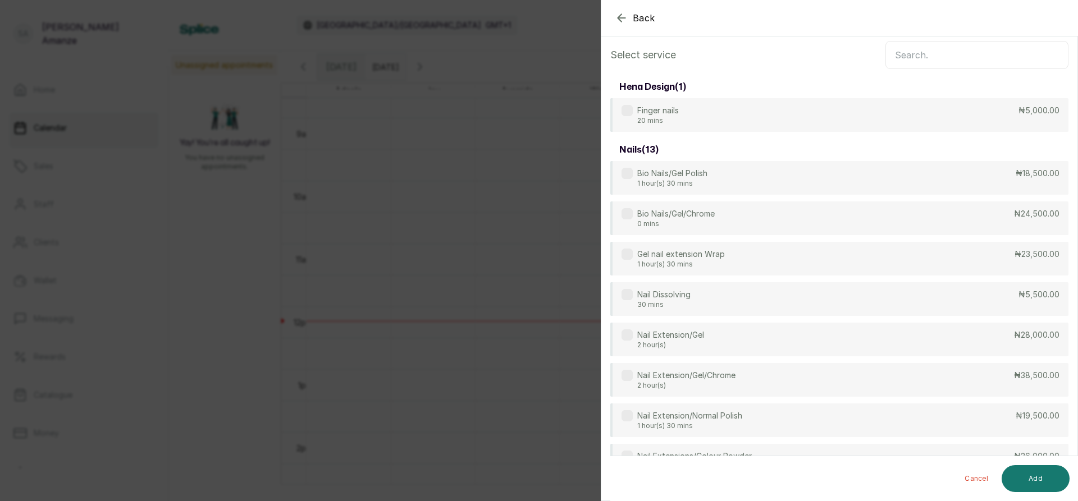
scroll to position [0, 0]
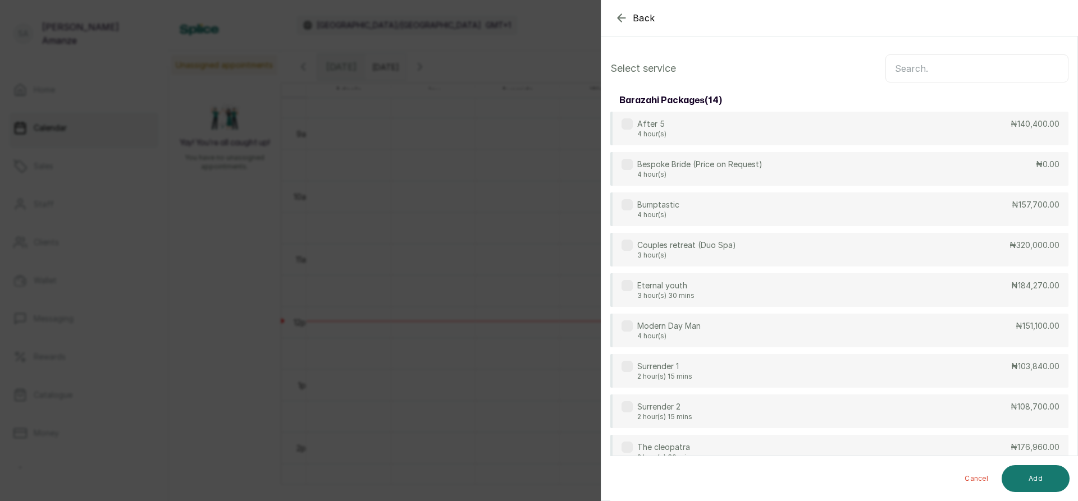
click at [952, 73] on input "text" at bounding box center [976, 68] width 183 height 28
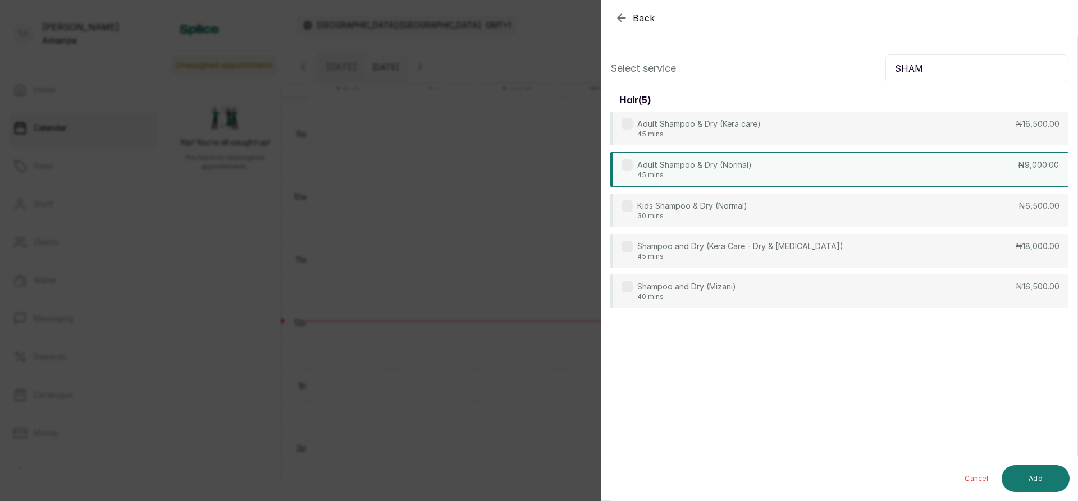
type input "SHAM"
click at [966, 172] on div "Adult Shampoo & Dry (Normal) 45 mins ₦9,000.00" at bounding box center [839, 169] width 458 height 35
click at [1038, 478] on button "Add" at bounding box center [1035, 478] width 68 height 27
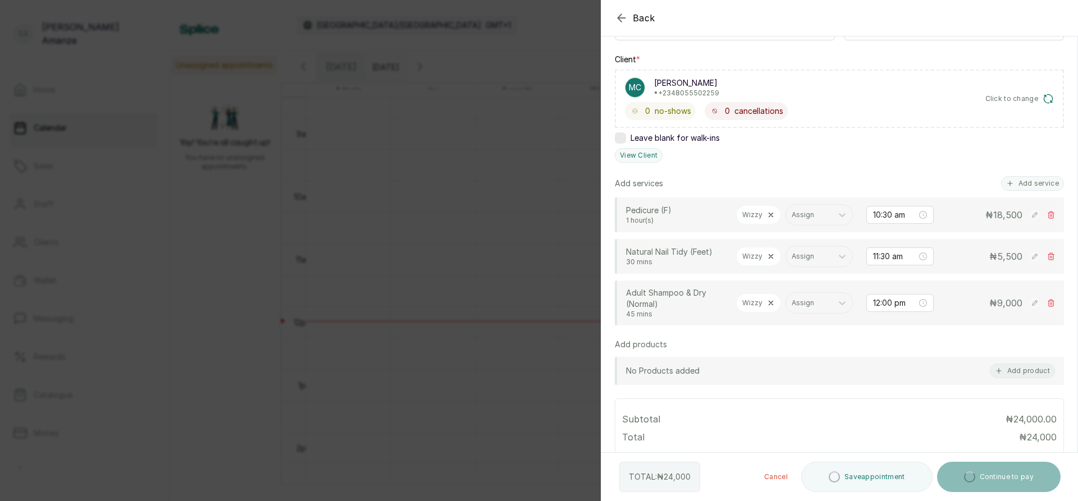
scroll to position [168, 0]
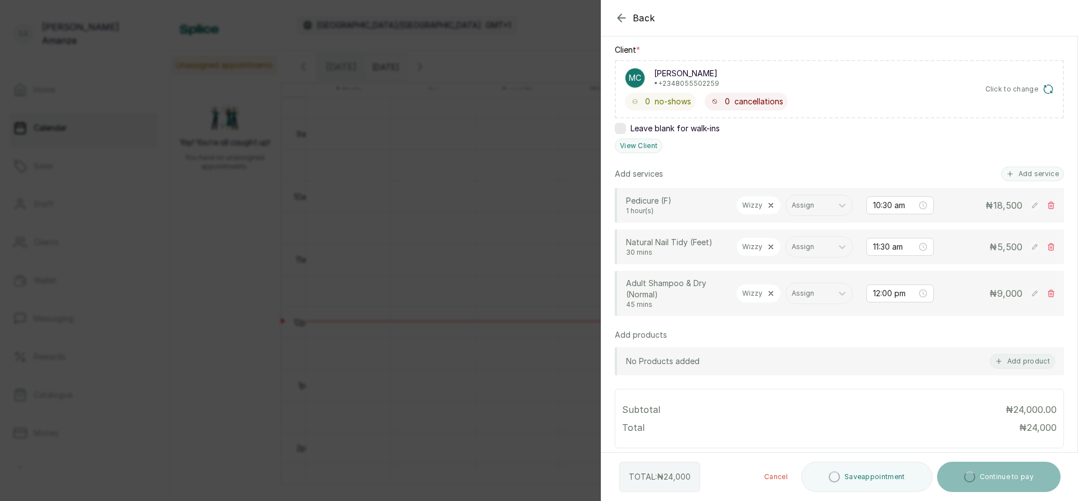
click at [772, 298] on icon at bounding box center [771, 294] width 8 height 8
click at [786, 304] on div at bounding box center [793, 293] width 20 height 20
type input "ROS"
click at [799, 367] on div "[PERSON_NAME] NYAH - Stylist" at bounding box center [769, 374] width 112 height 33
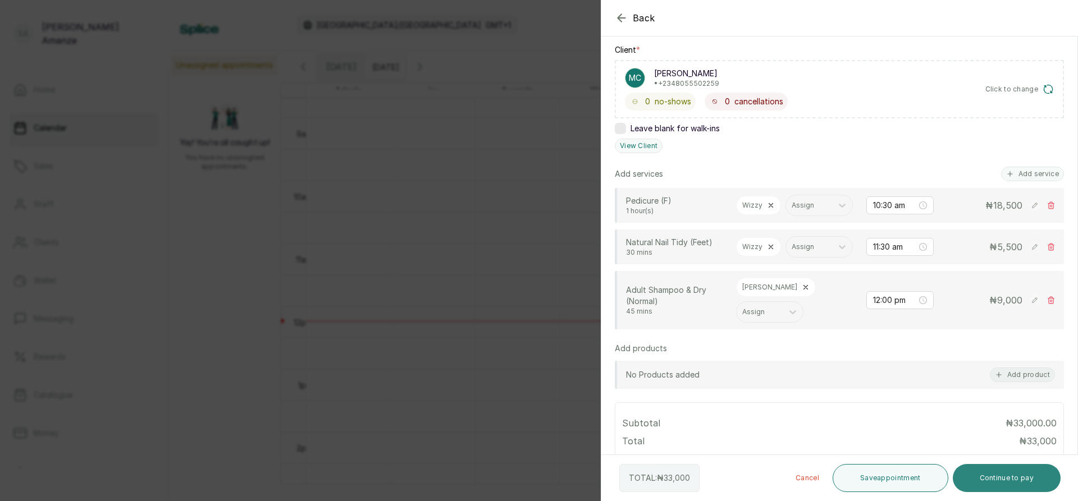
click at [983, 477] on button "Continue to pay" at bounding box center [1007, 478] width 108 height 28
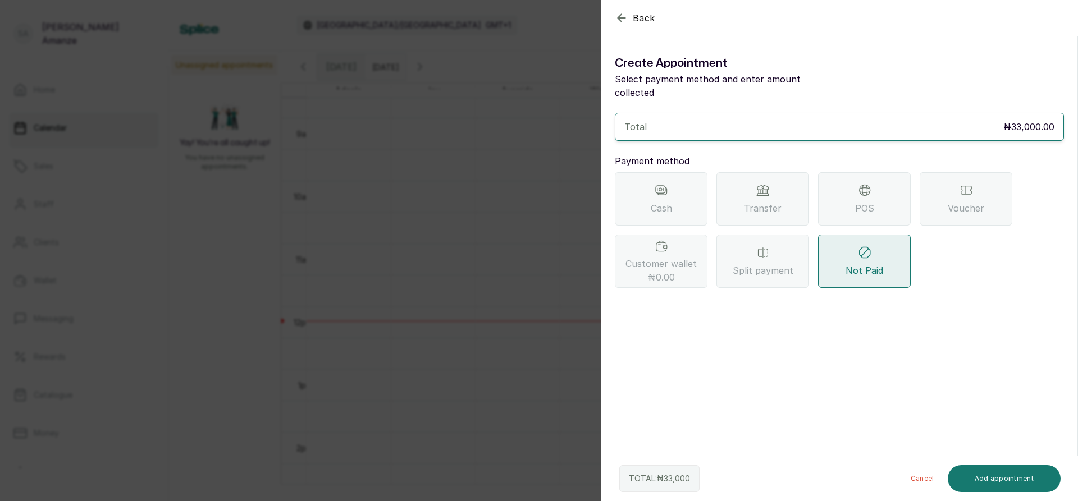
click at [841, 204] on div "POS" at bounding box center [864, 198] width 93 height 53
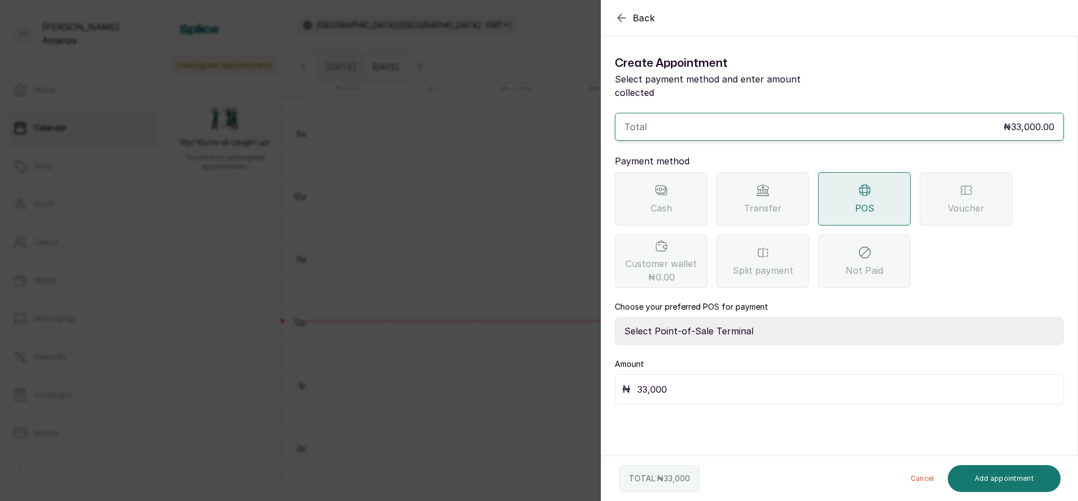
click at [699, 317] on select "Select Point-of-Sale Terminal [GEOGRAPHIC_DATA] POS Paystack-Titan Access POS A…" at bounding box center [839, 331] width 449 height 28
select select "4d1b21be-96f6-4525-8484-90dd038af117"
click at [615, 317] on select "Select Point-of-Sale Terminal [GEOGRAPHIC_DATA] POS Paystack-Titan Access POS A…" at bounding box center [839, 331] width 449 height 28
click at [1002, 480] on button "Add appointment" at bounding box center [1004, 478] width 113 height 27
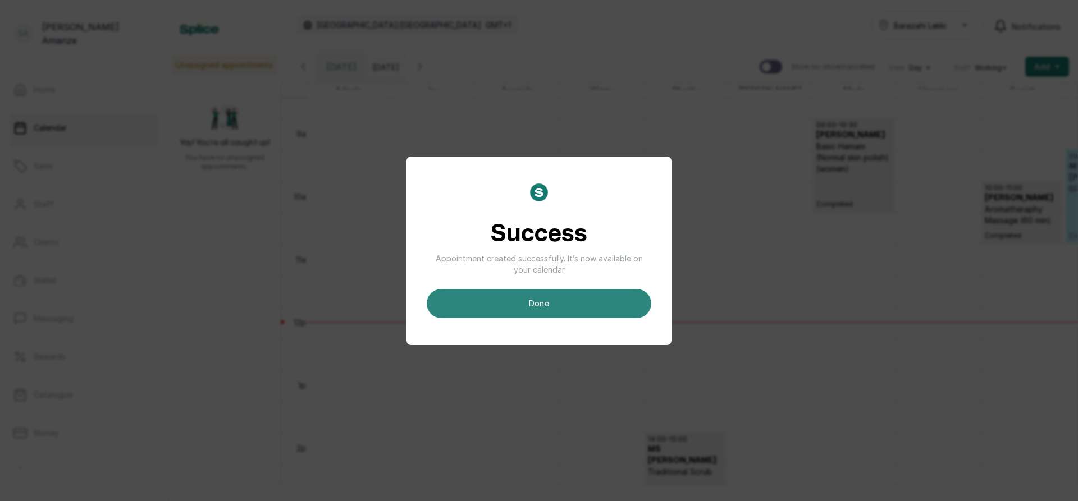
click at [497, 299] on button "done" at bounding box center [539, 303] width 225 height 29
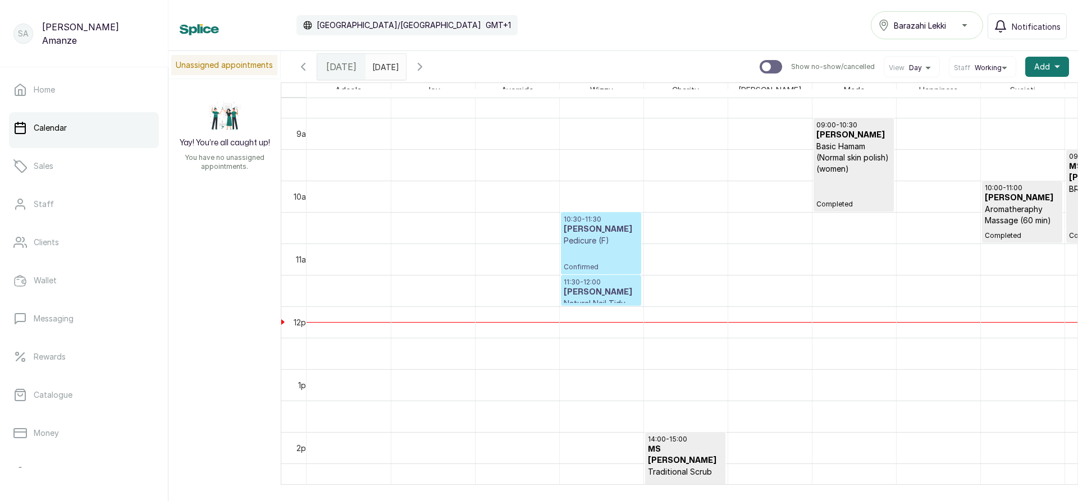
click at [605, 235] on h3 "[PERSON_NAME]" at bounding box center [601, 229] width 75 height 11
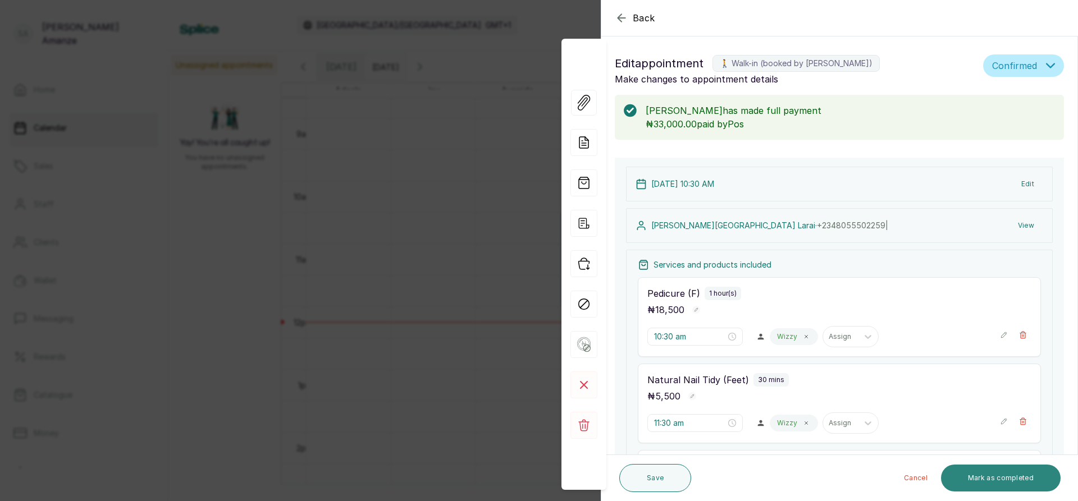
click at [1015, 474] on button "Mark as completed" at bounding box center [1001, 478] width 120 height 27
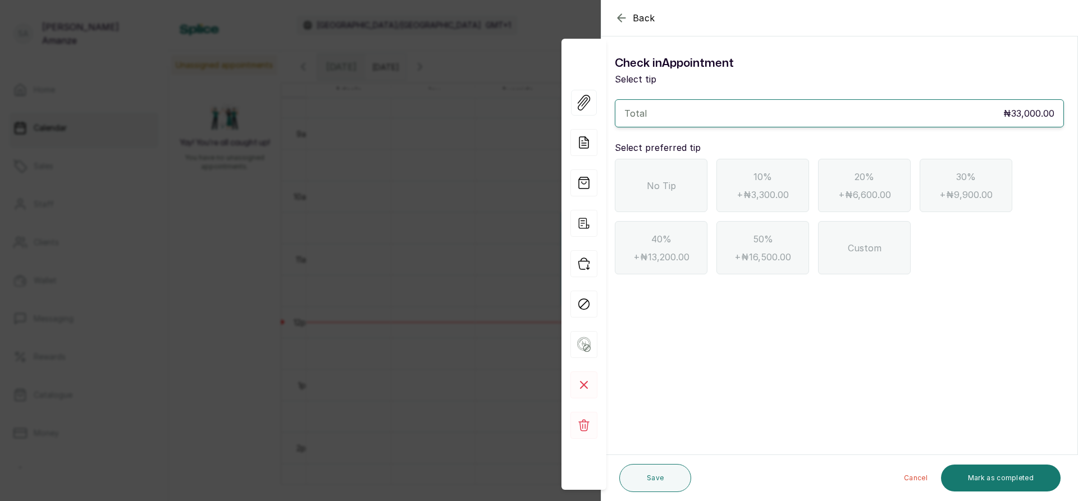
drag, startPoint x: 661, startPoint y: 184, endPoint x: 718, endPoint y: 274, distance: 106.5
click at [661, 185] on span "No Tip" at bounding box center [661, 185] width 29 height 13
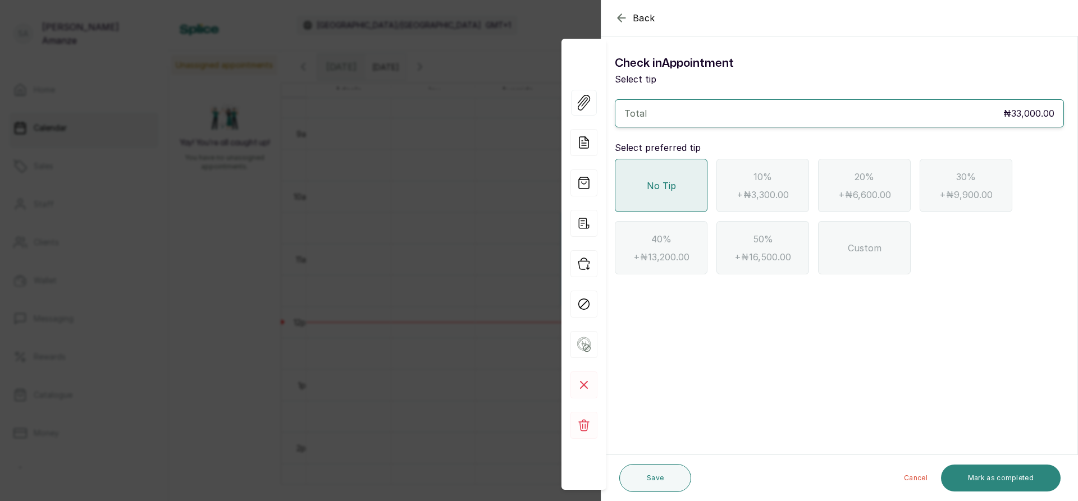
click at [1018, 483] on button "Mark as completed" at bounding box center [1001, 478] width 120 height 27
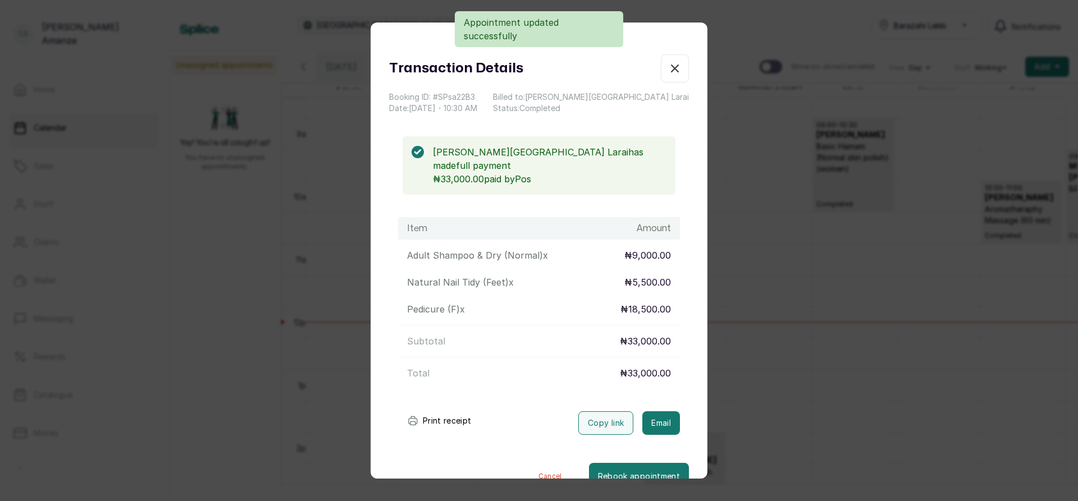
click at [668, 73] on icon "button" at bounding box center [674, 68] width 13 height 13
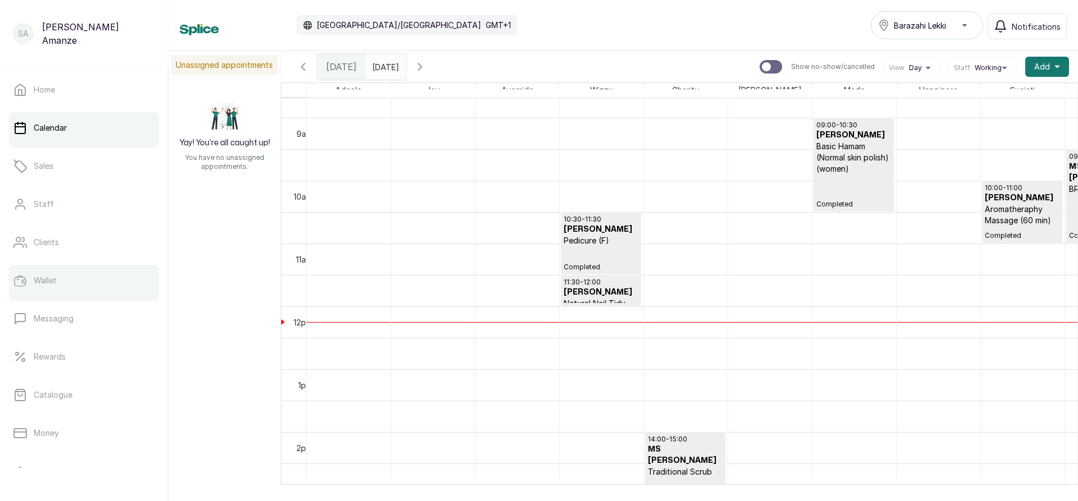
click at [49, 281] on p "Wallet" at bounding box center [45, 280] width 23 height 11
